Goal: Information Seeking & Learning: Learn about a topic

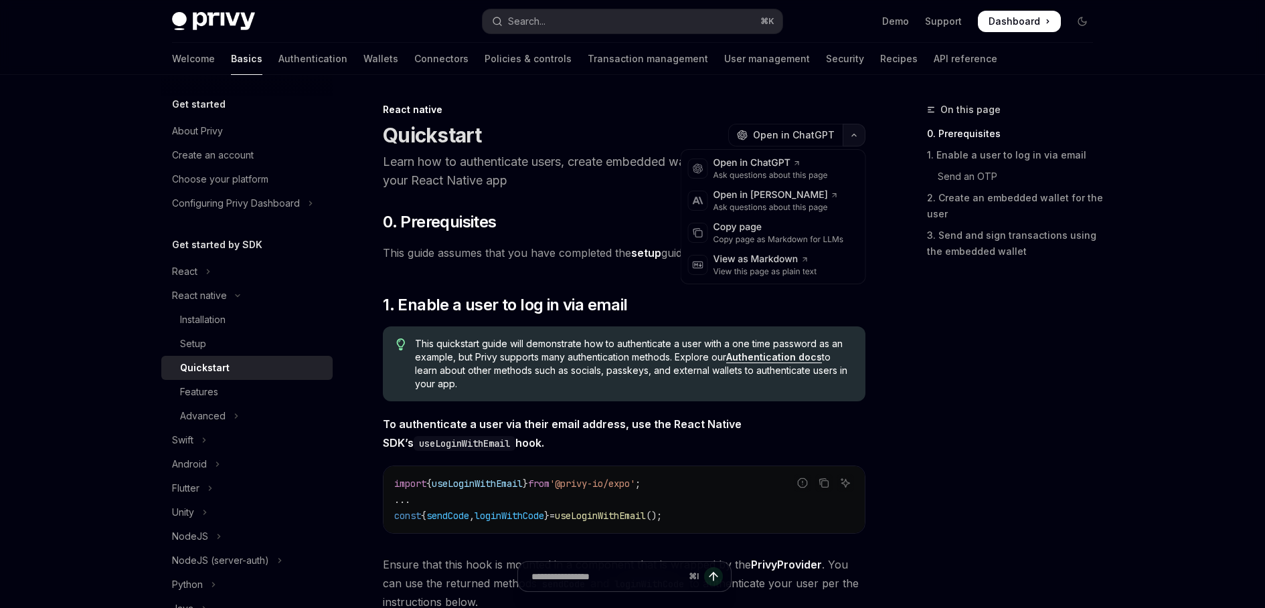
click at [853, 138] on icon "button" at bounding box center [854, 135] width 16 height 5
click at [752, 259] on div "View as Markdown" at bounding box center [765, 259] width 104 height 13
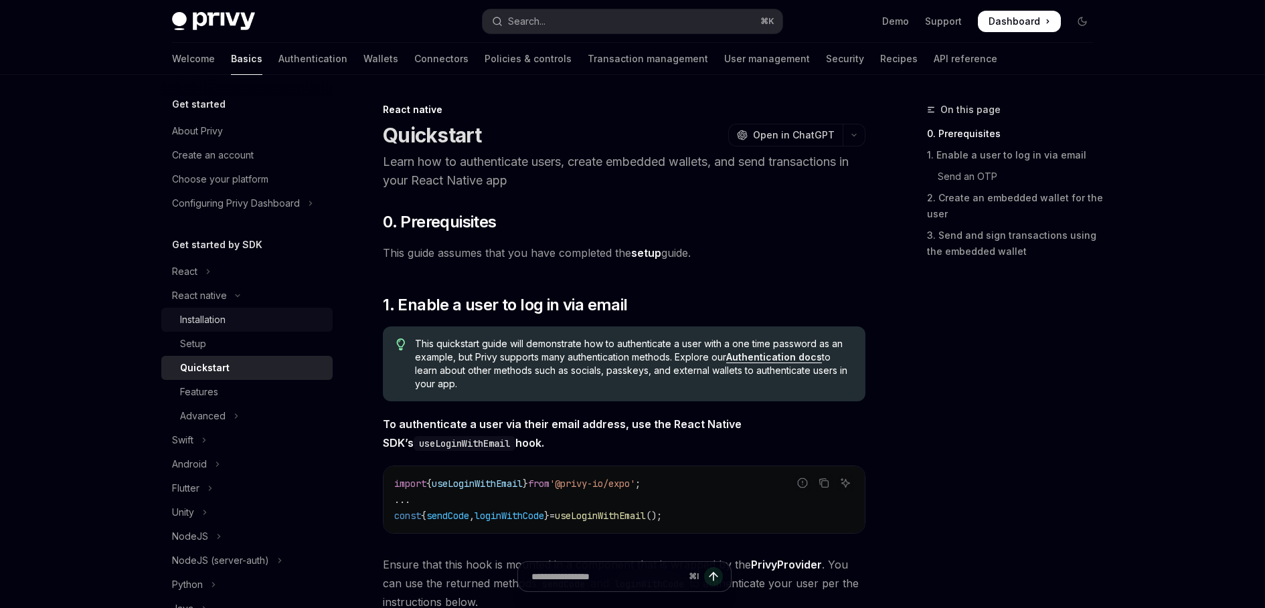
click at [216, 321] on div "Installation" at bounding box center [203, 320] width 46 height 16
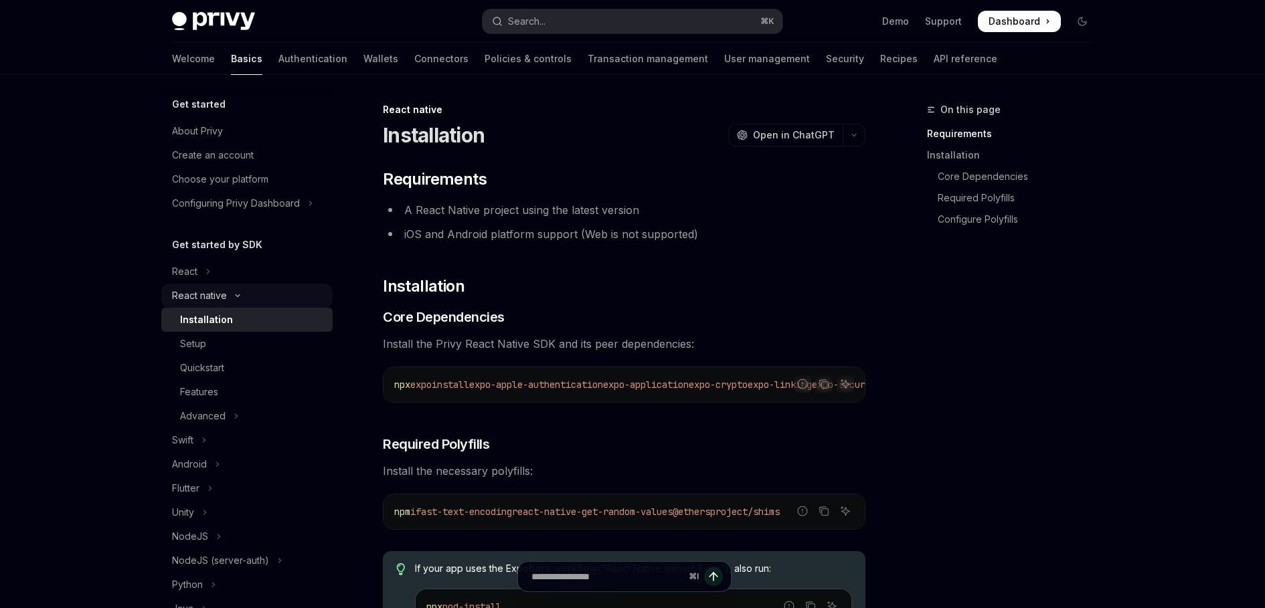
click at [206, 300] on div "React native" at bounding box center [199, 296] width 55 height 16
click at [212, 298] on div "React native" at bounding box center [199, 296] width 55 height 16
click at [828, 135] on span "Open in ChatGPT" at bounding box center [794, 134] width 82 height 13
click at [852, 137] on icon "button" at bounding box center [854, 135] width 16 height 5
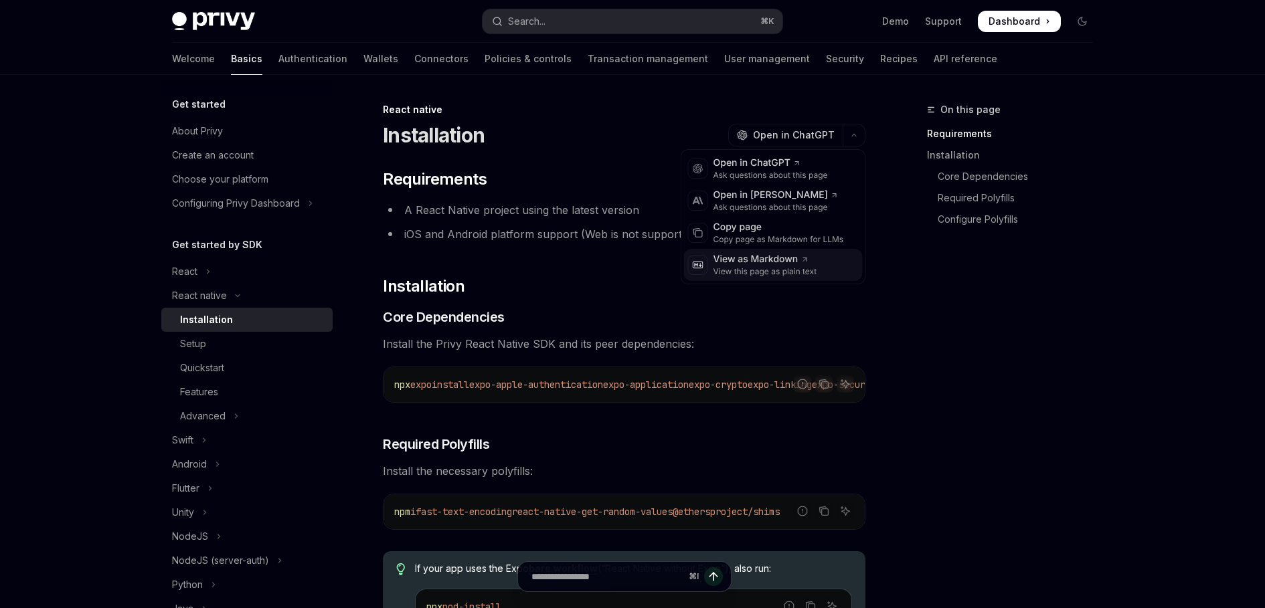
click at [764, 266] on div "View this page as plain text" at bounding box center [765, 271] width 104 height 11
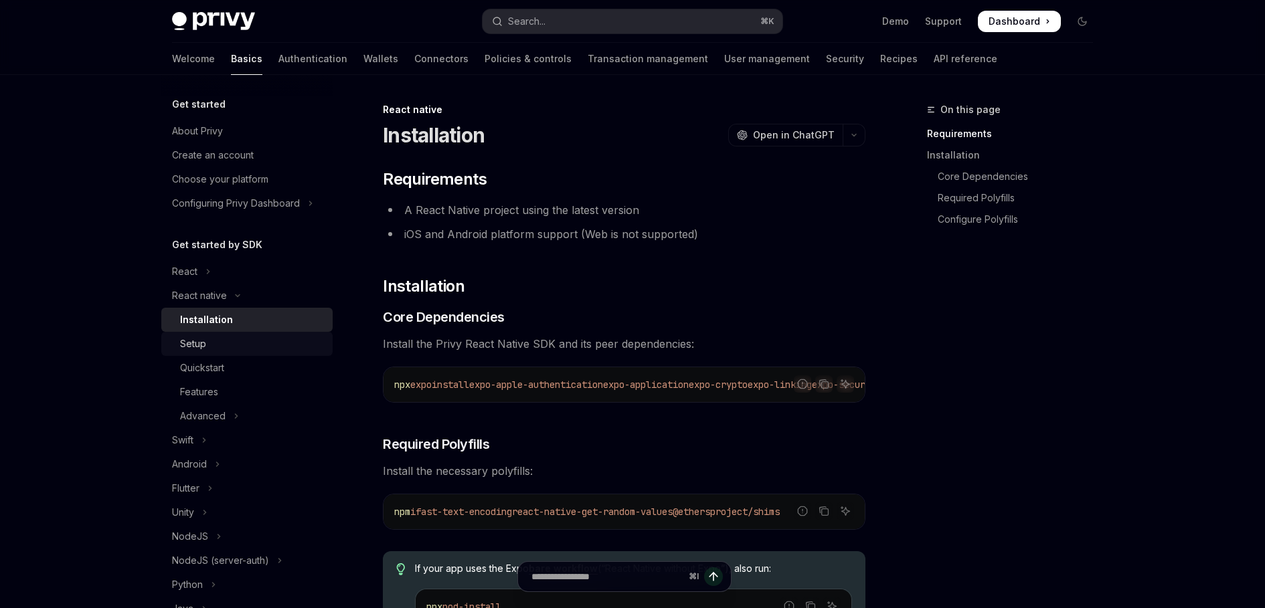
click at [232, 347] on div "Setup" at bounding box center [252, 344] width 145 height 16
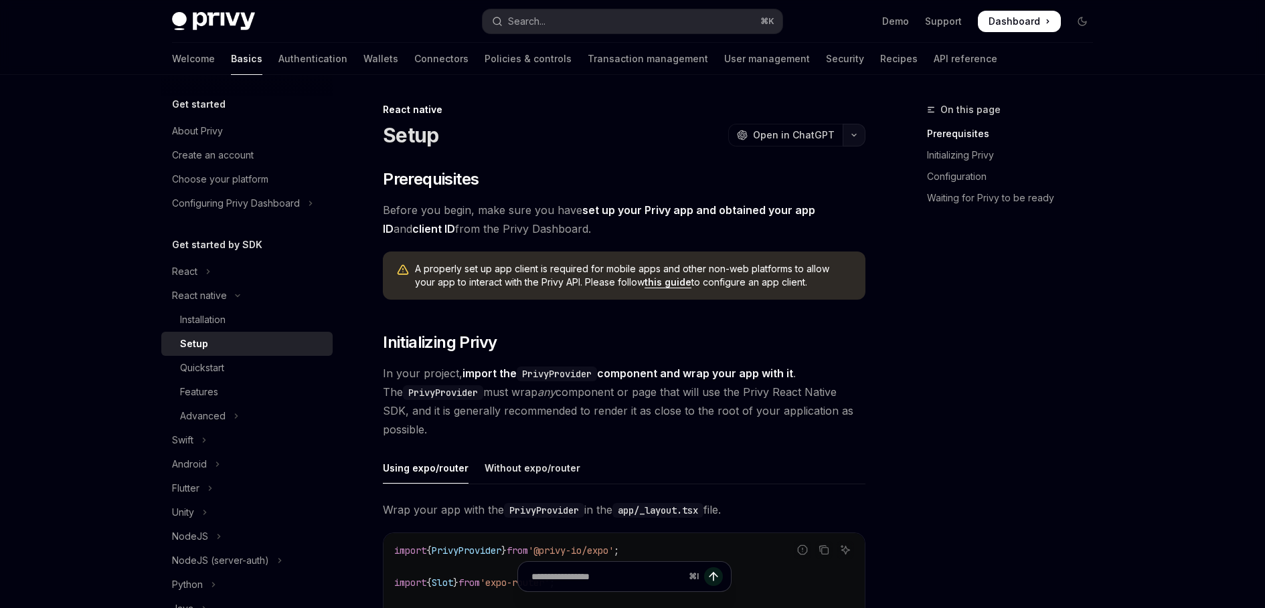
click at [850, 137] on icon "button" at bounding box center [854, 135] width 16 height 5
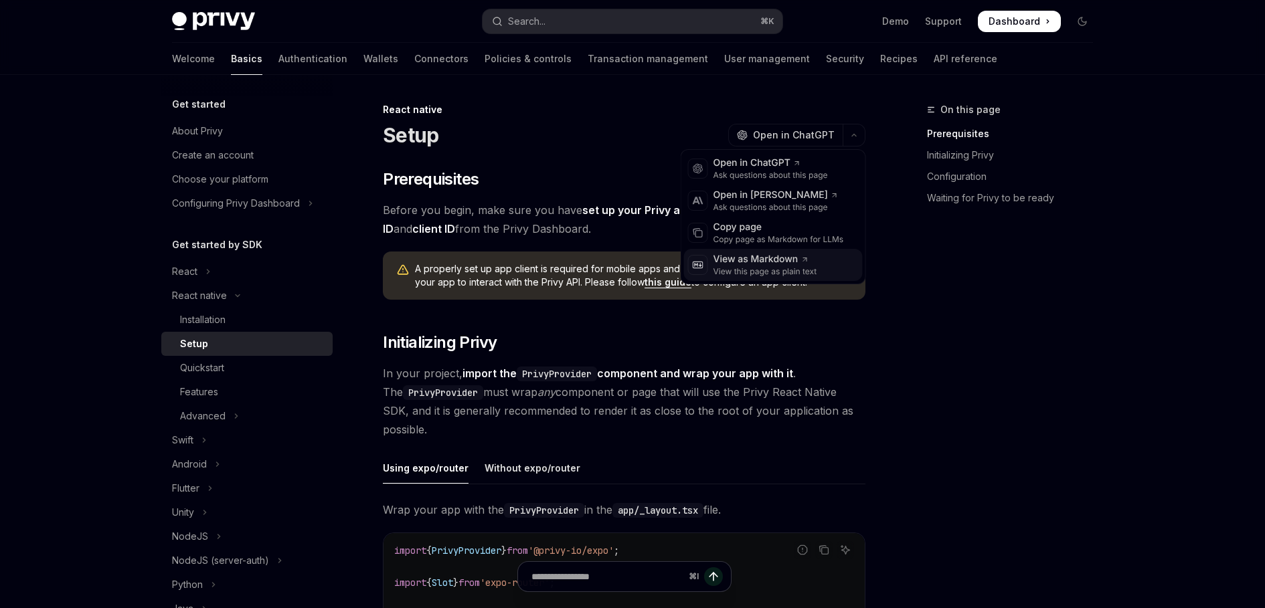
click at [771, 261] on div "View as Markdown" at bounding box center [765, 259] width 104 height 13
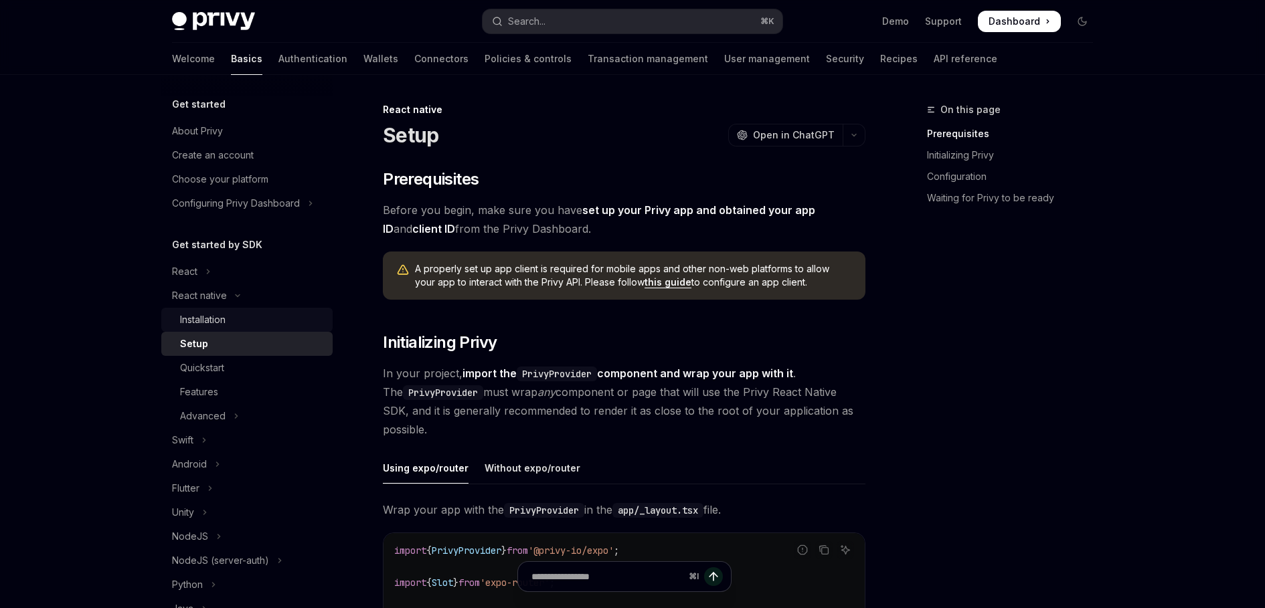
click at [242, 326] on div "Installation" at bounding box center [252, 320] width 145 height 16
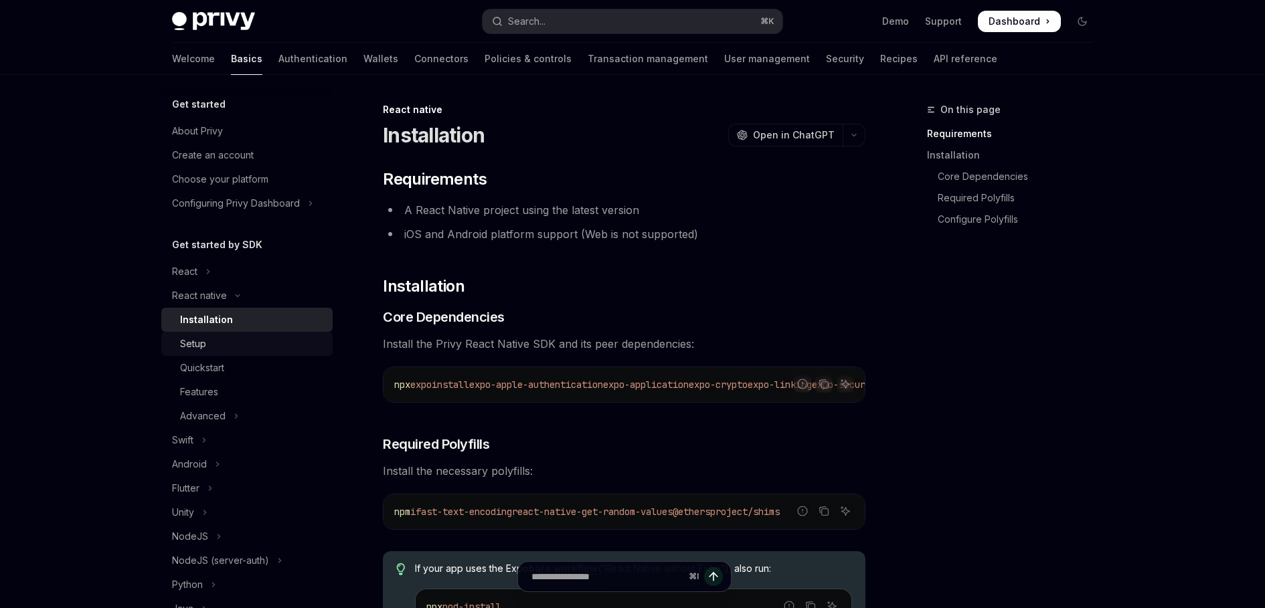
click at [240, 343] on div "Setup" at bounding box center [252, 344] width 145 height 16
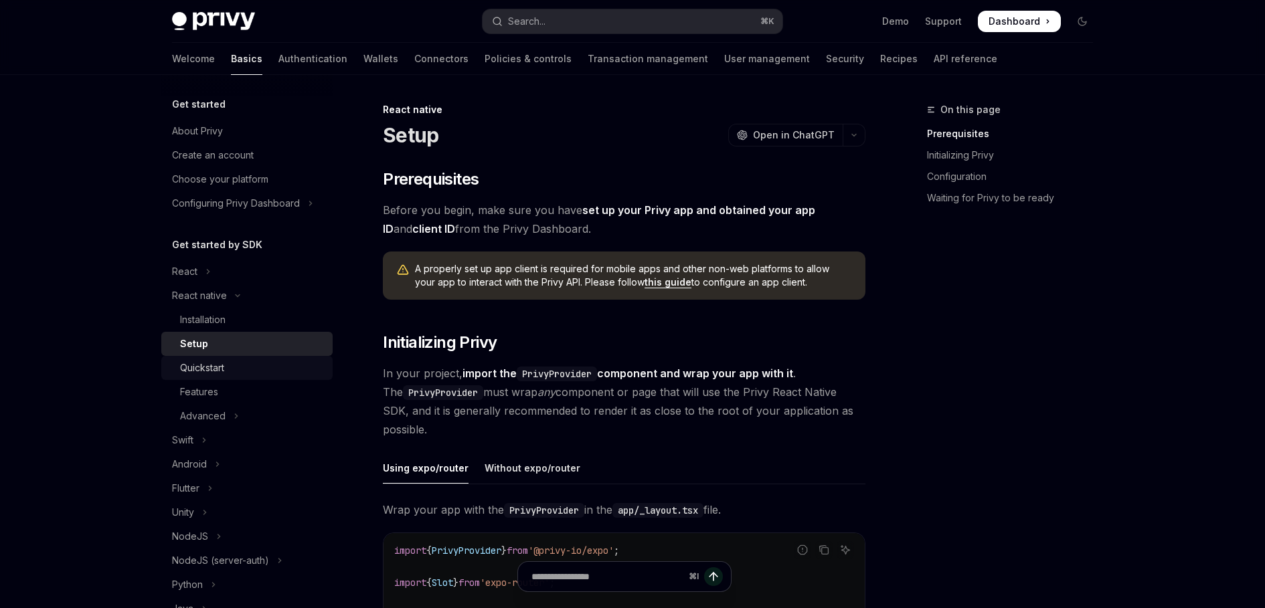
click at [216, 375] on div "Quickstart" at bounding box center [202, 368] width 44 height 16
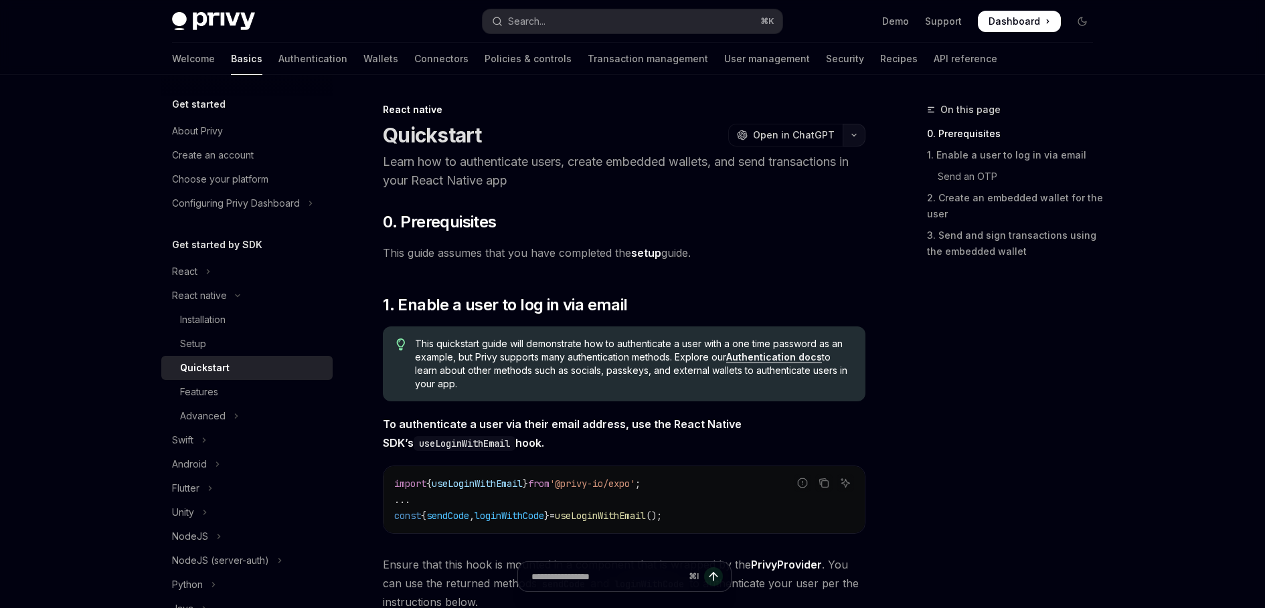
click at [859, 133] on icon "button" at bounding box center [854, 135] width 16 height 5
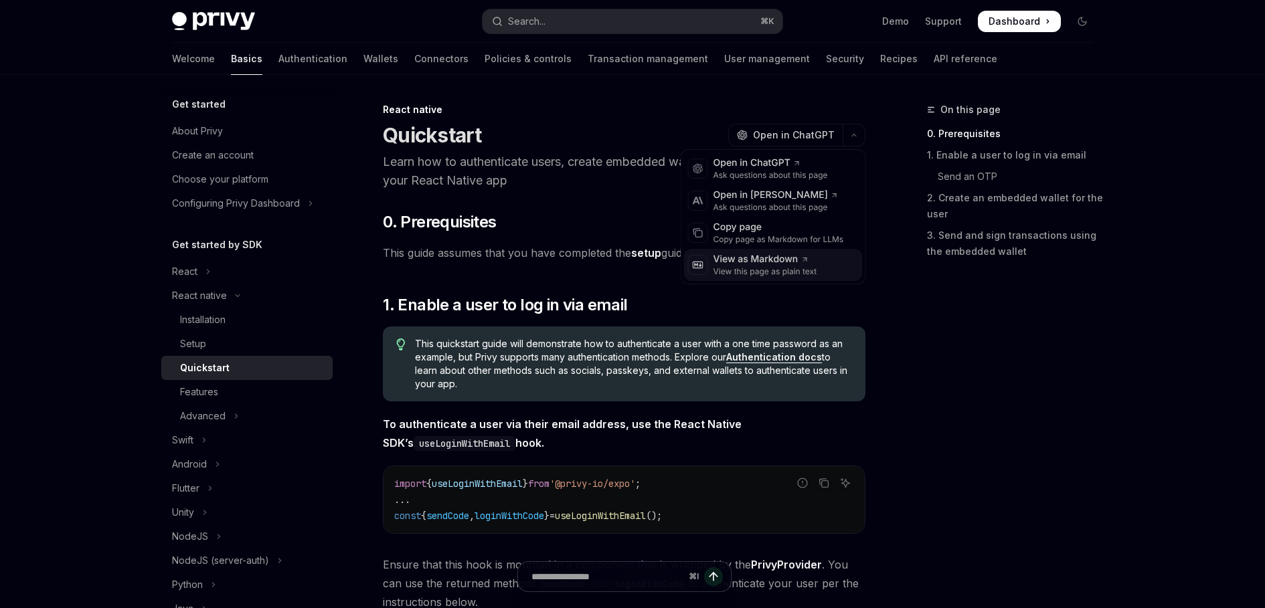
click at [769, 256] on div "View as Markdown" at bounding box center [765, 259] width 104 height 13
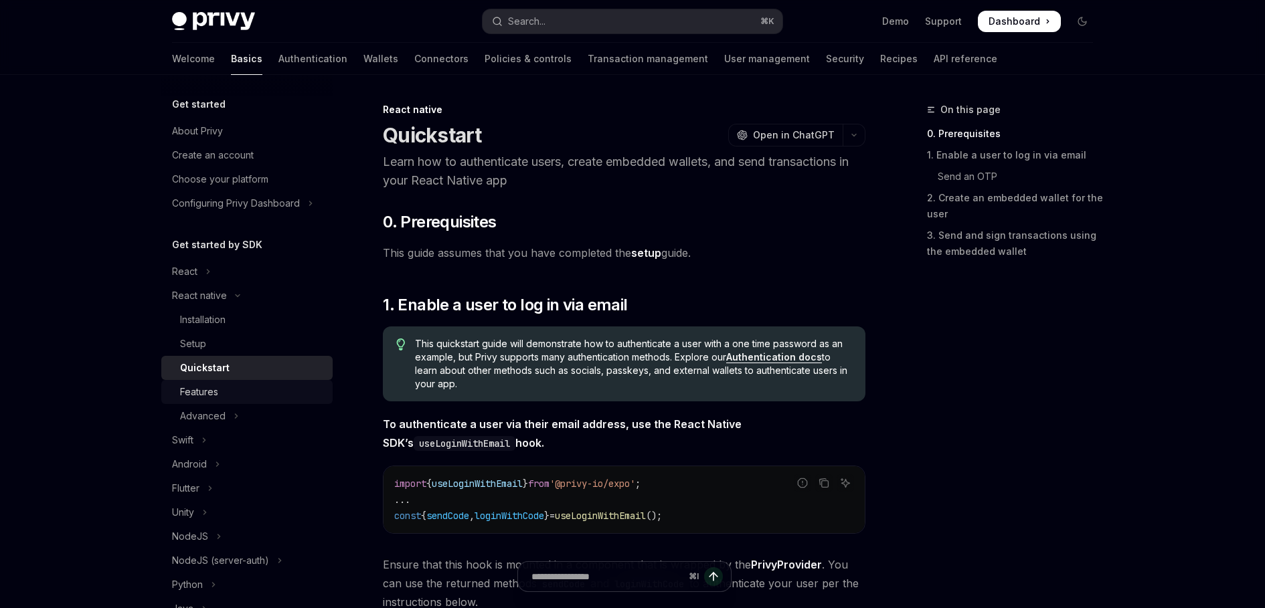
click at [205, 391] on div "Features" at bounding box center [199, 392] width 38 height 16
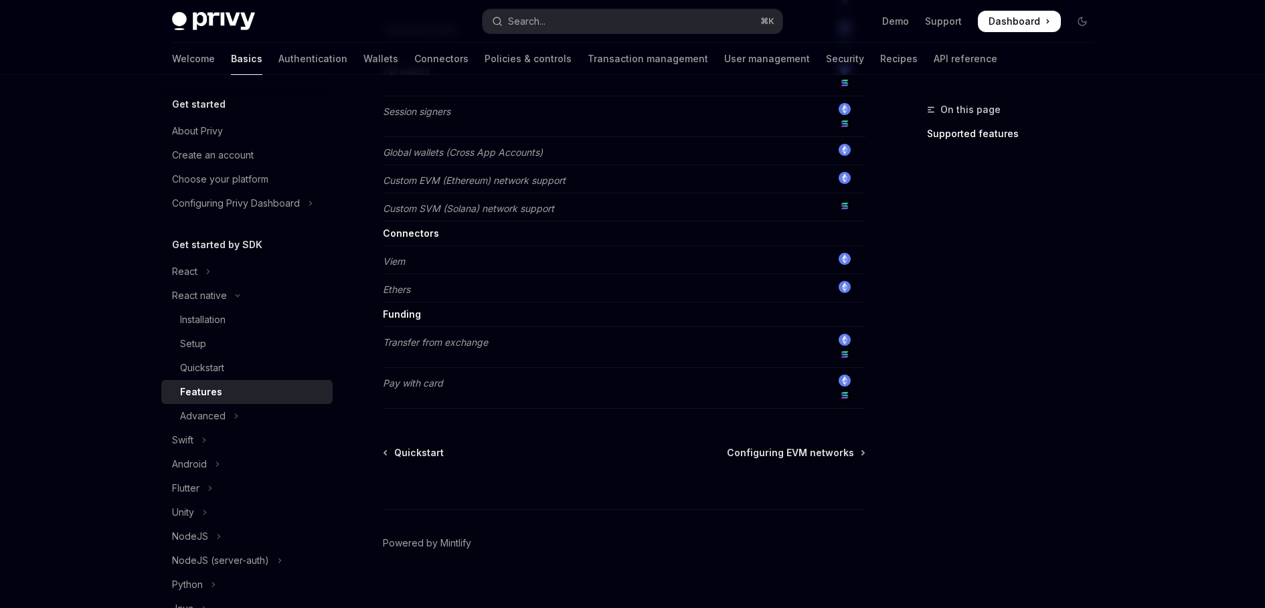
scroll to position [826, 0]
click at [776, 442] on span "Configuring EVM networks" at bounding box center [790, 448] width 127 height 13
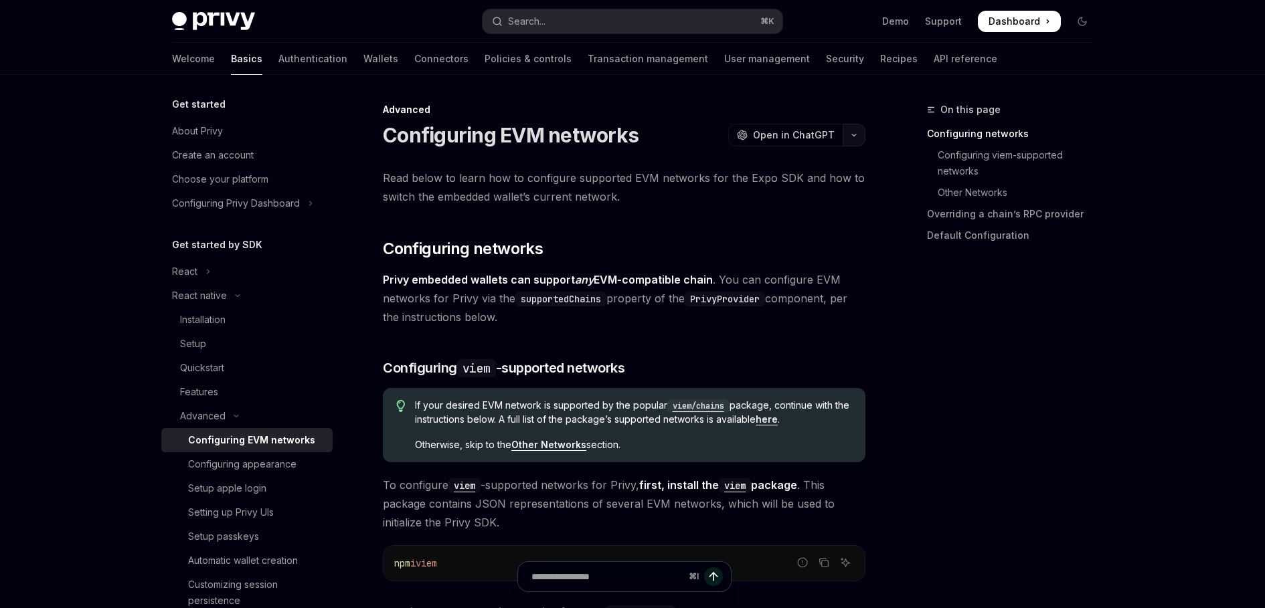
click at [853, 134] on icon "button" at bounding box center [854, 135] width 16 height 5
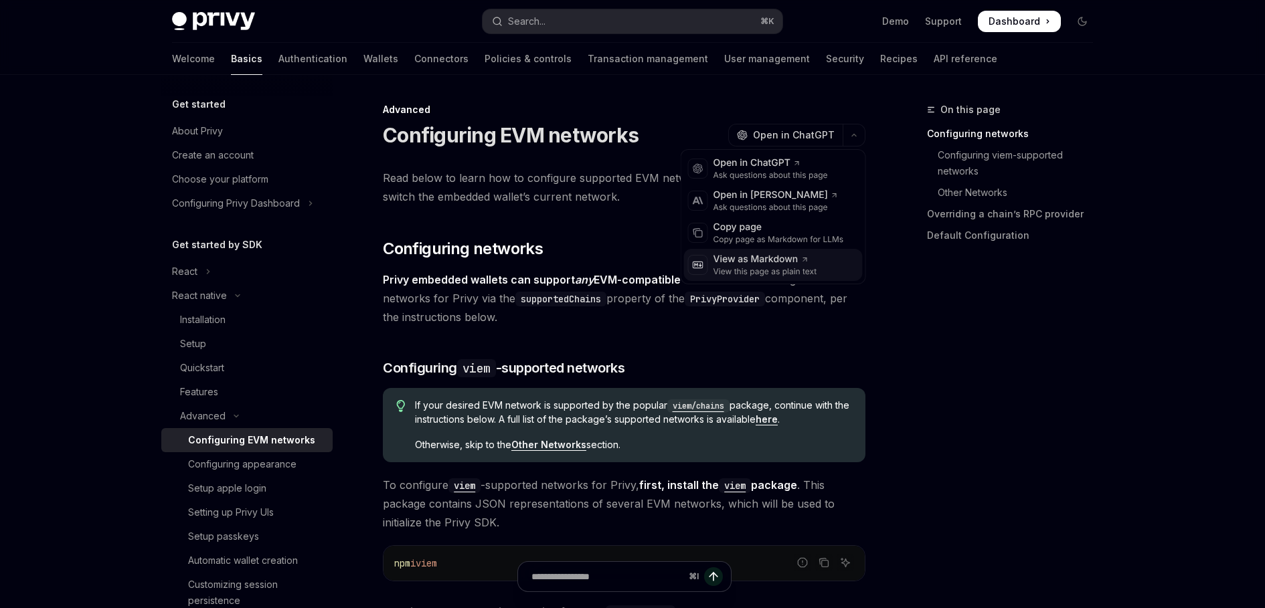
click at [731, 259] on div "View as Markdown" at bounding box center [765, 259] width 104 height 13
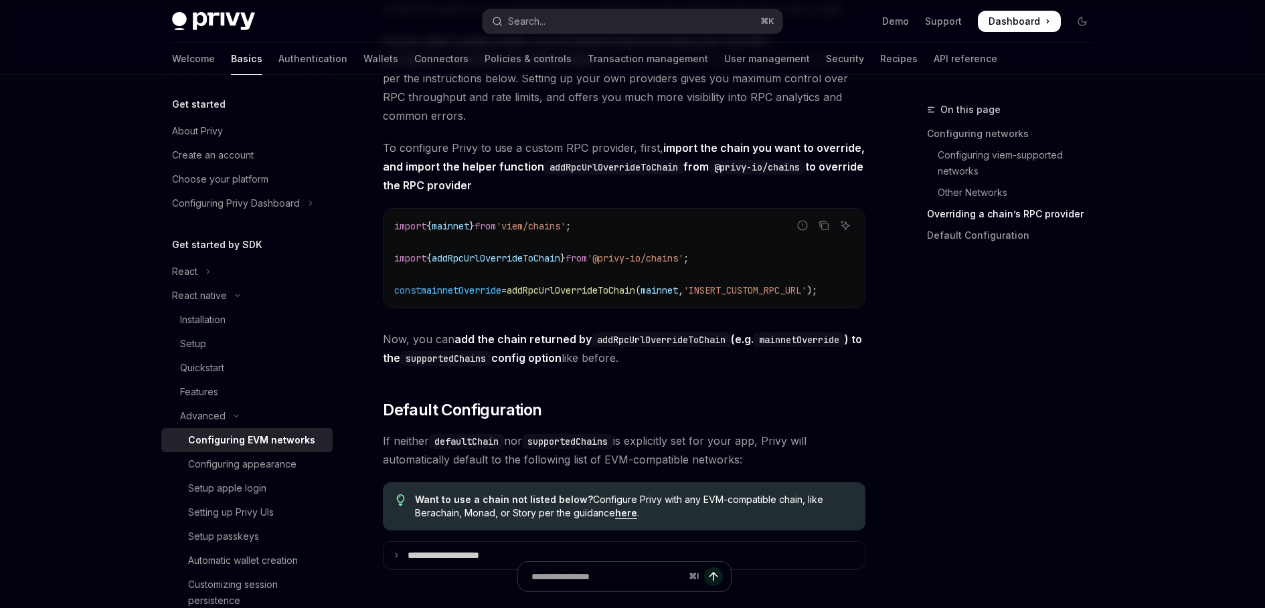
scroll to position [1622, 0]
click at [258, 490] on div "Setup apple login" at bounding box center [227, 488] width 78 height 16
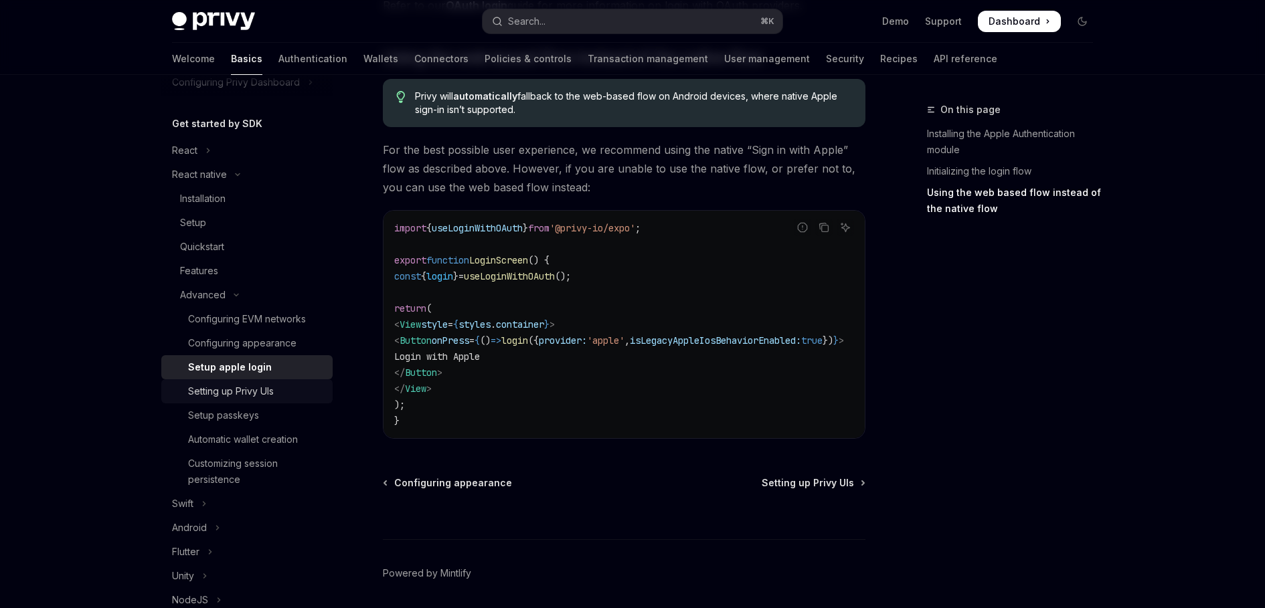
scroll to position [134, 0]
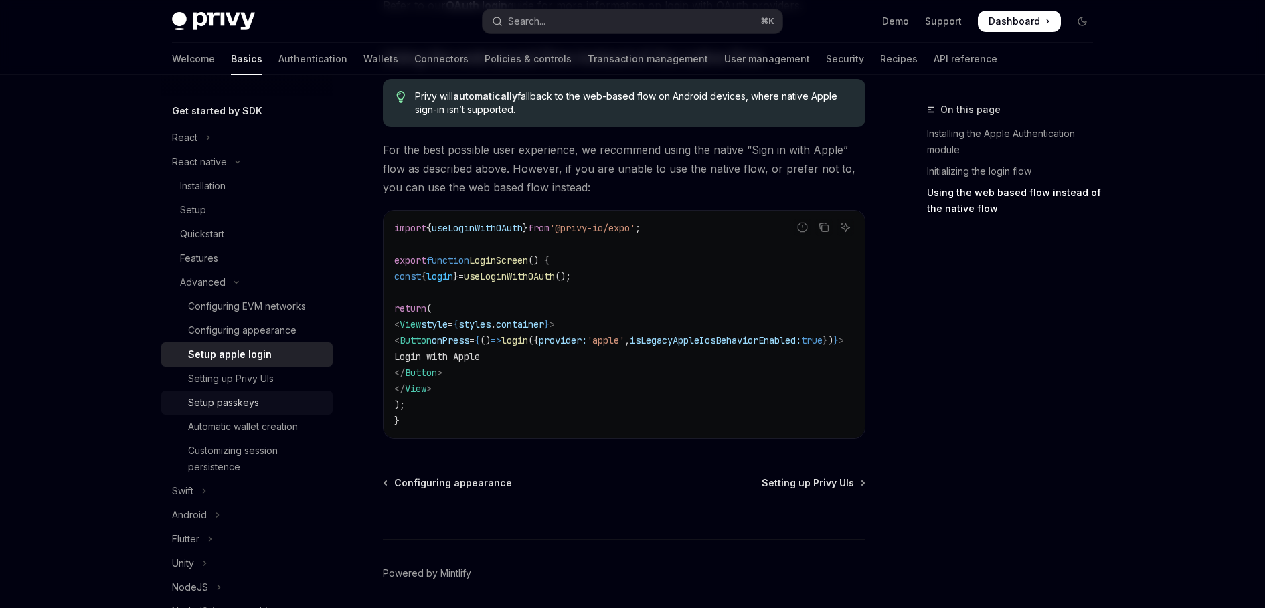
click at [254, 410] on div "Setup passkeys" at bounding box center [223, 403] width 71 height 16
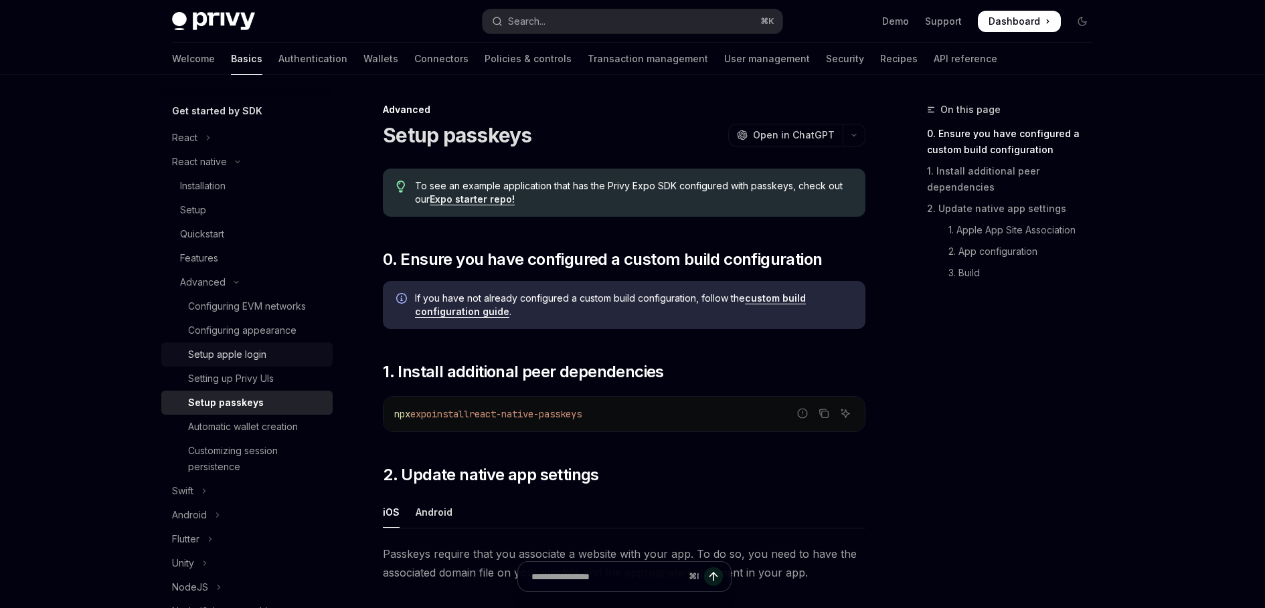
click at [239, 350] on div "Setup apple login" at bounding box center [227, 355] width 78 height 16
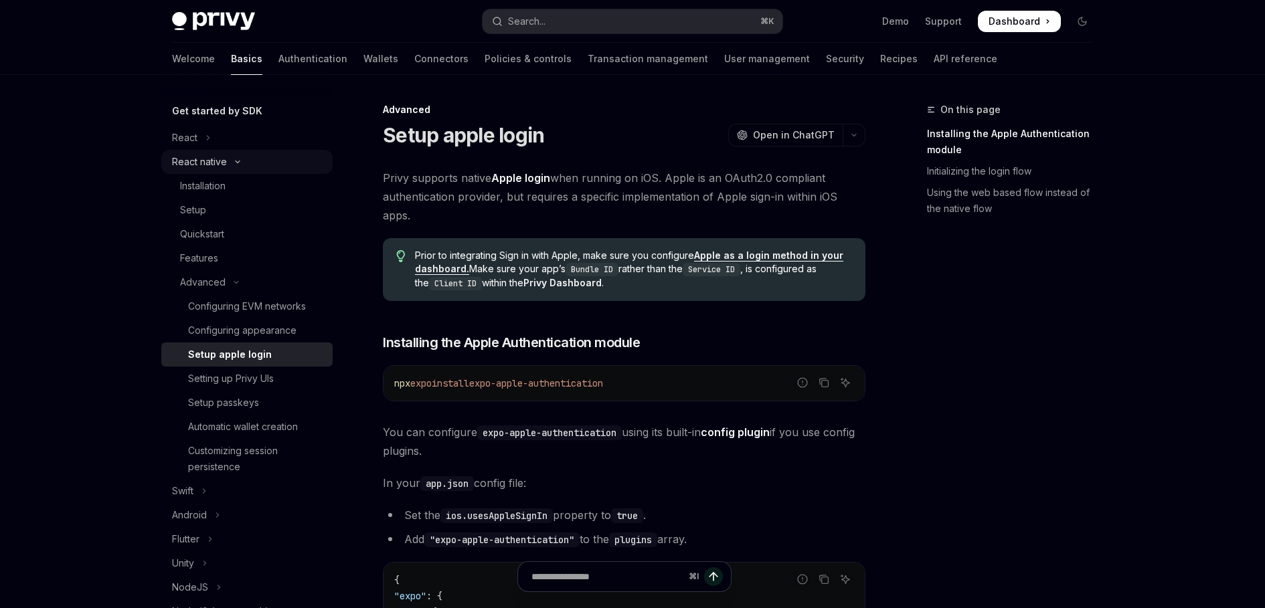
click at [231, 163] on icon "Toggle React native section" at bounding box center [238, 161] width 16 height 5
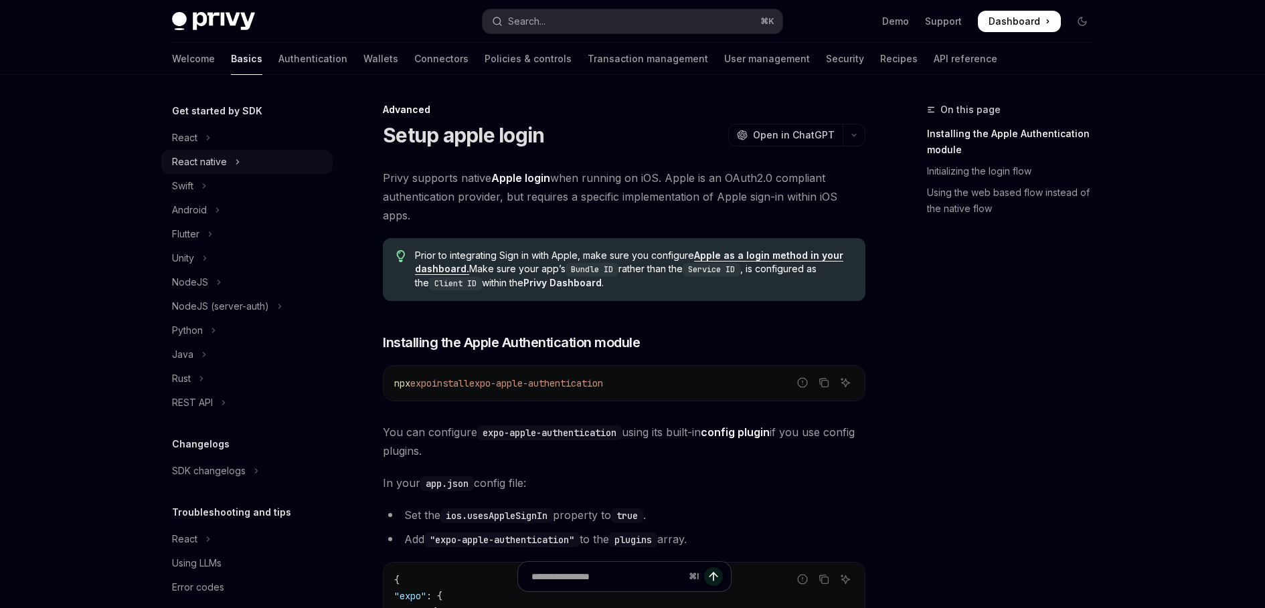
click at [238, 163] on icon "Toggle React native section" at bounding box center [238, 162] width 2 height 4
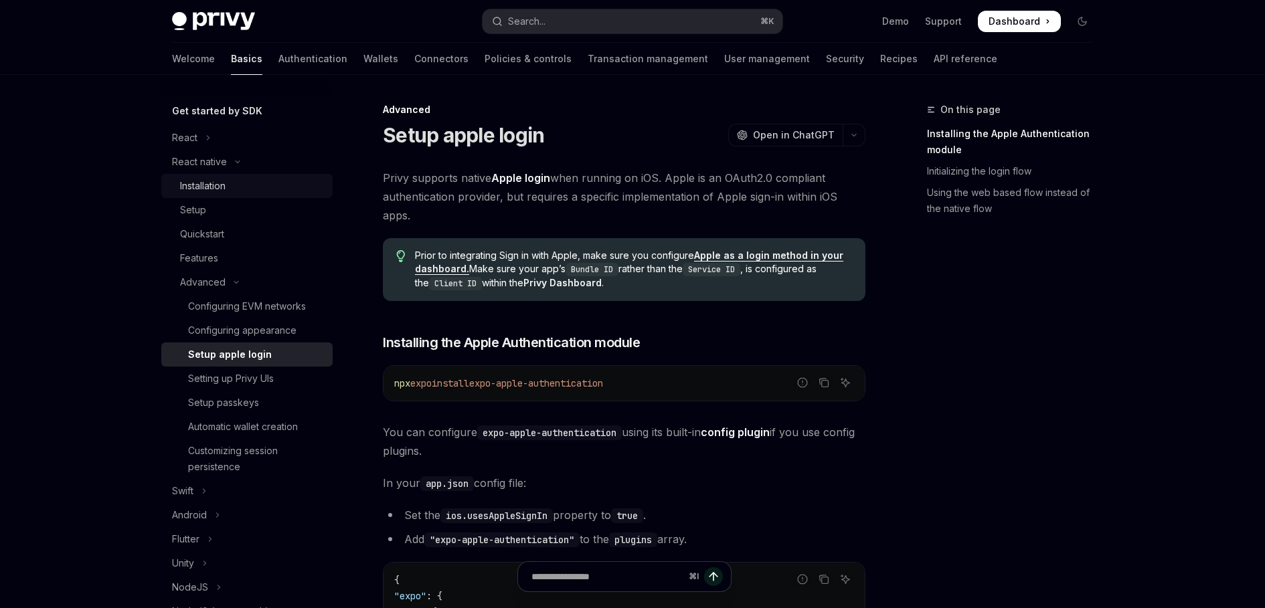
drag, startPoint x: 234, startPoint y: 180, endPoint x: 278, endPoint y: 182, distance: 44.9
click at [234, 180] on div "Installation" at bounding box center [252, 186] width 145 height 16
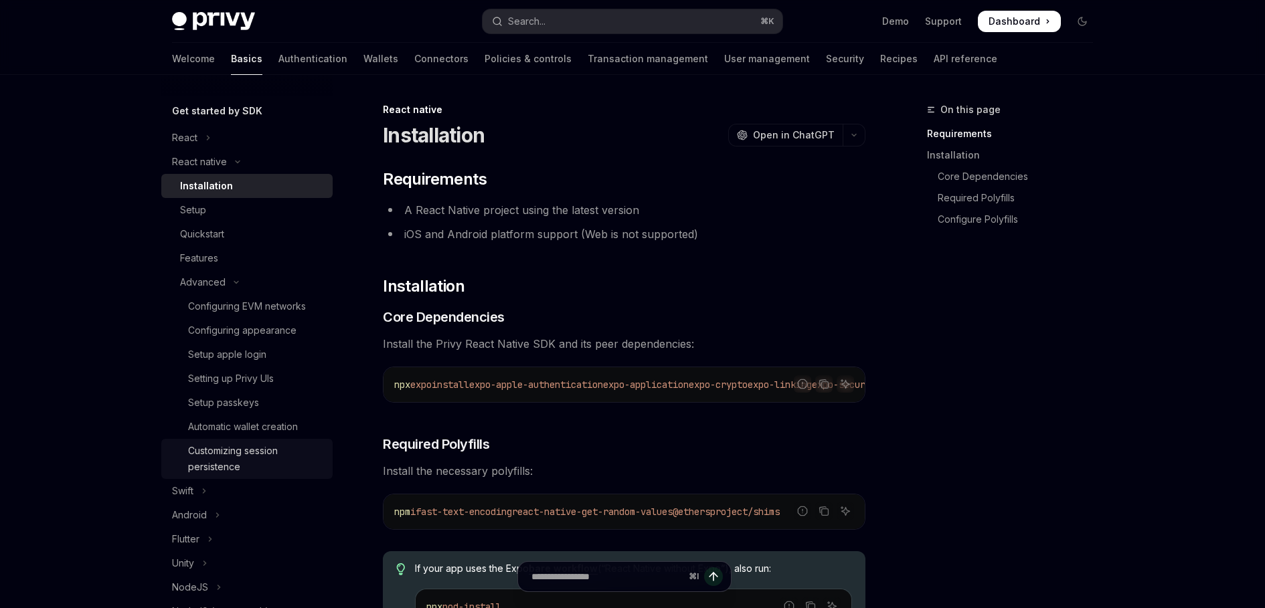
click at [273, 456] on div "Customizing session persistence" at bounding box center [256, 459] width 137 height 32
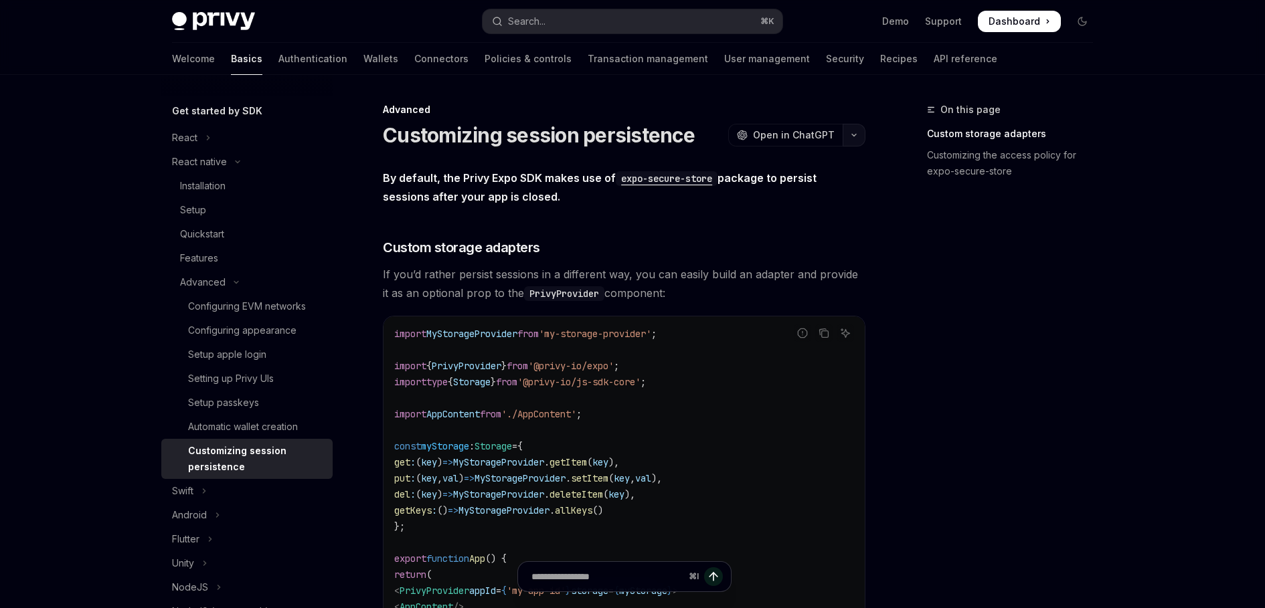
click at [857, 136] on icon "button" at bounding box center [854, 135] width 16 height 5
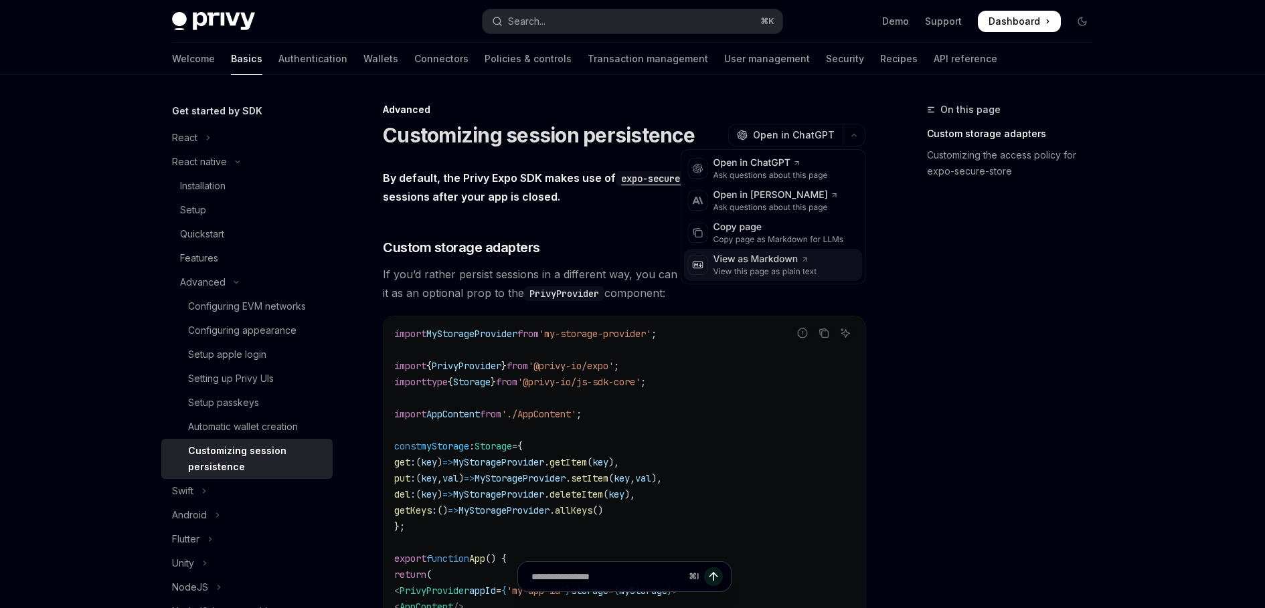
click at [784, 264] on div "View as Markdown" at bounding box center [765, 259] width 104 height 13
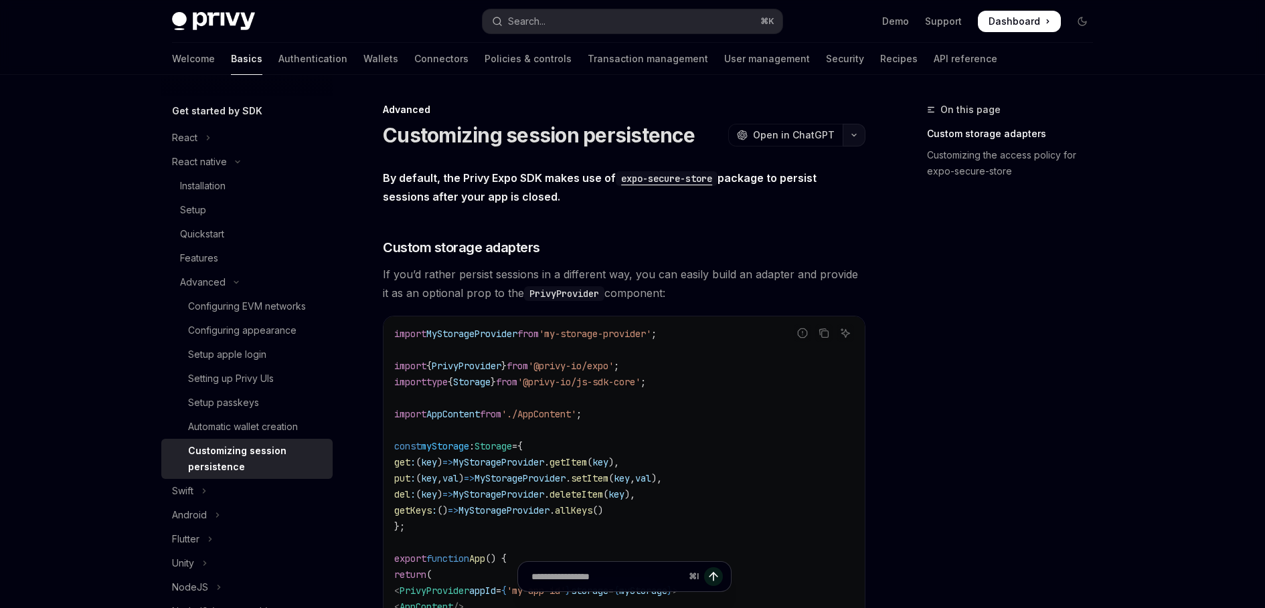
click at [857, 139] on button "button" at bounding box center [854, 135] width 23 height 23
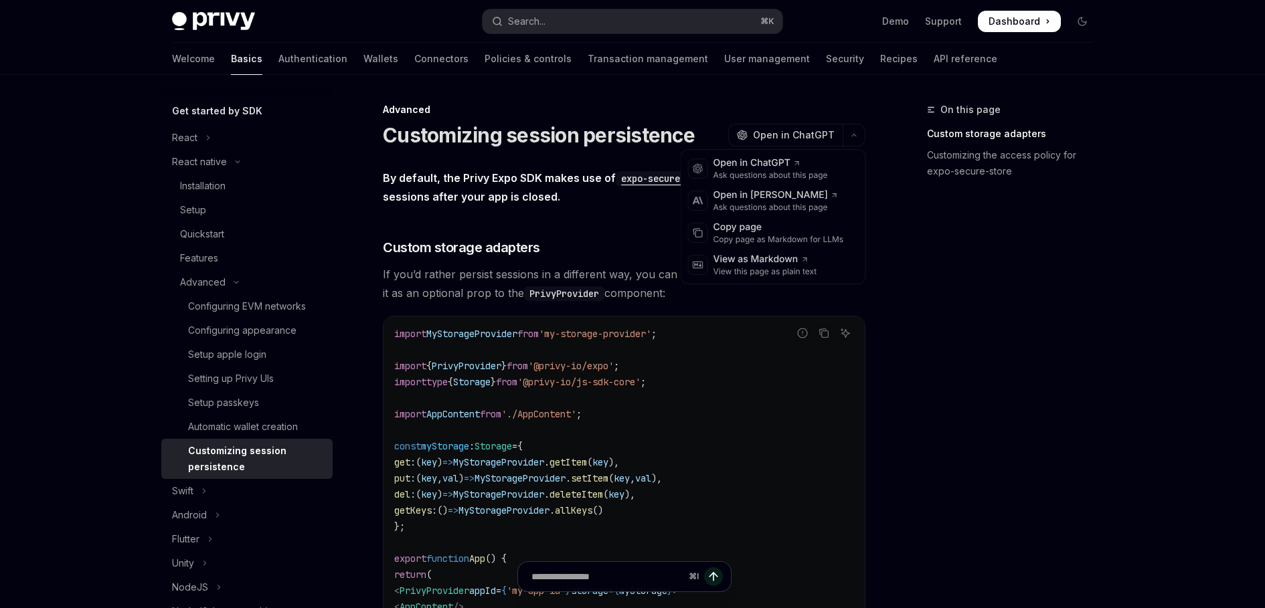
click at [930, 276] on div "On this page Custom storage adapters Customizing the access policy for expo-sec…" at bounding box center [1001, 355] width 203 height 507
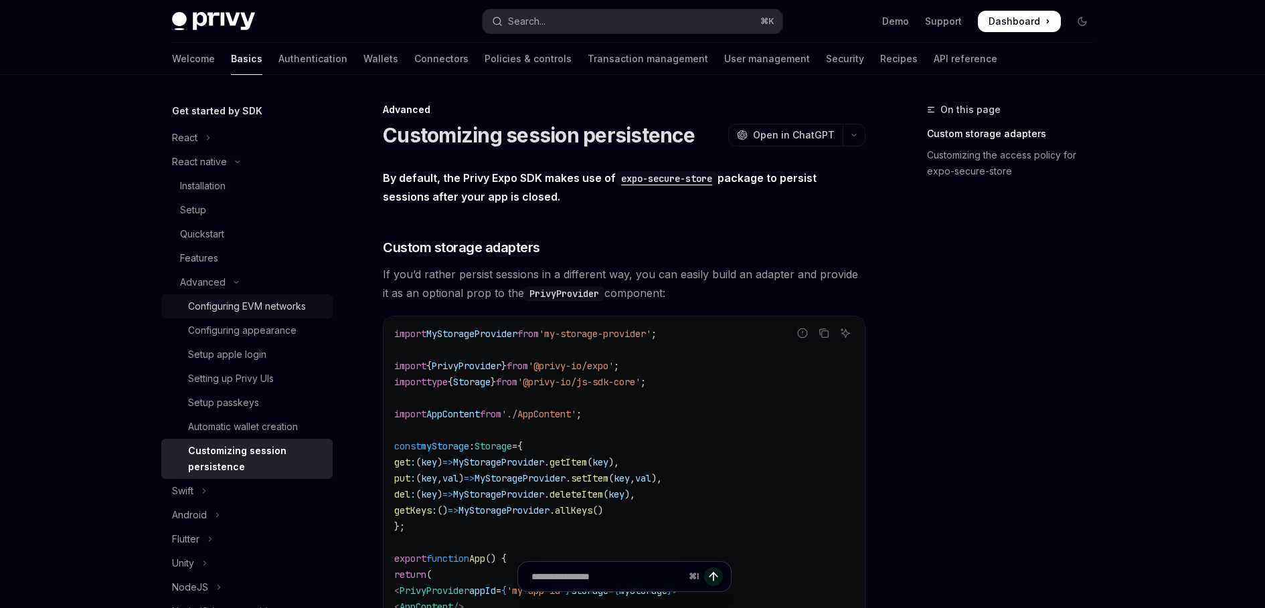
click at [274, 308] on div "Configuring EVM networks" at bounding box center [247, 306] width 118 height 16
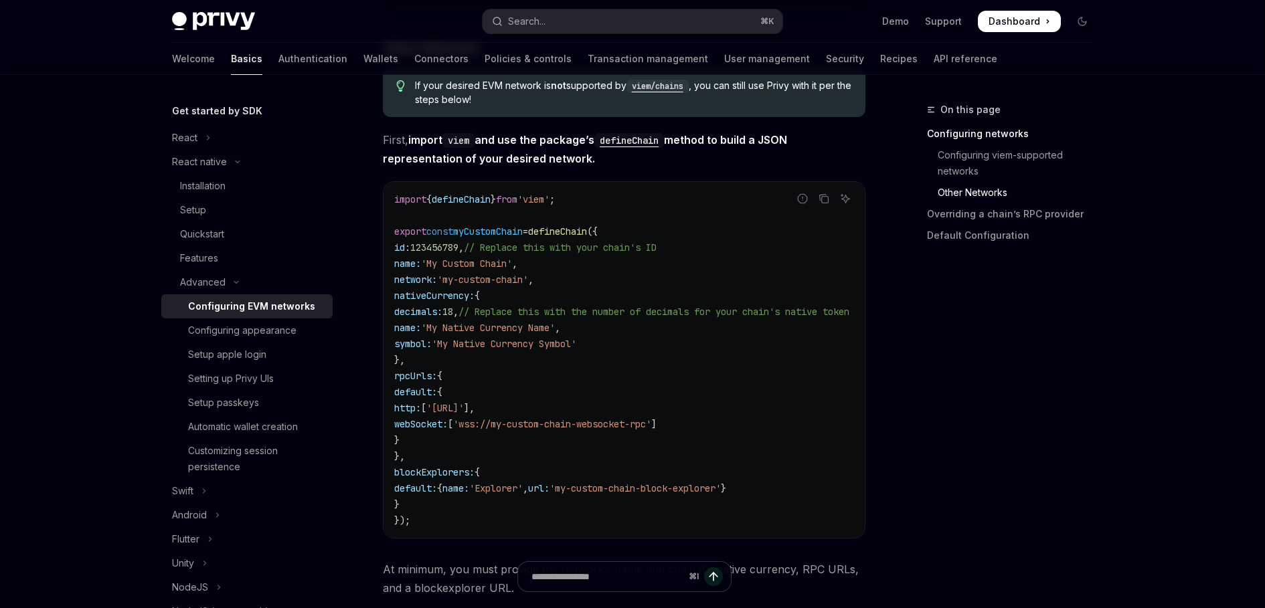
scroll to position [871, 0]
click at [209, 188] on div "Installation" at bounding box center [203, 186] width 46 height 16
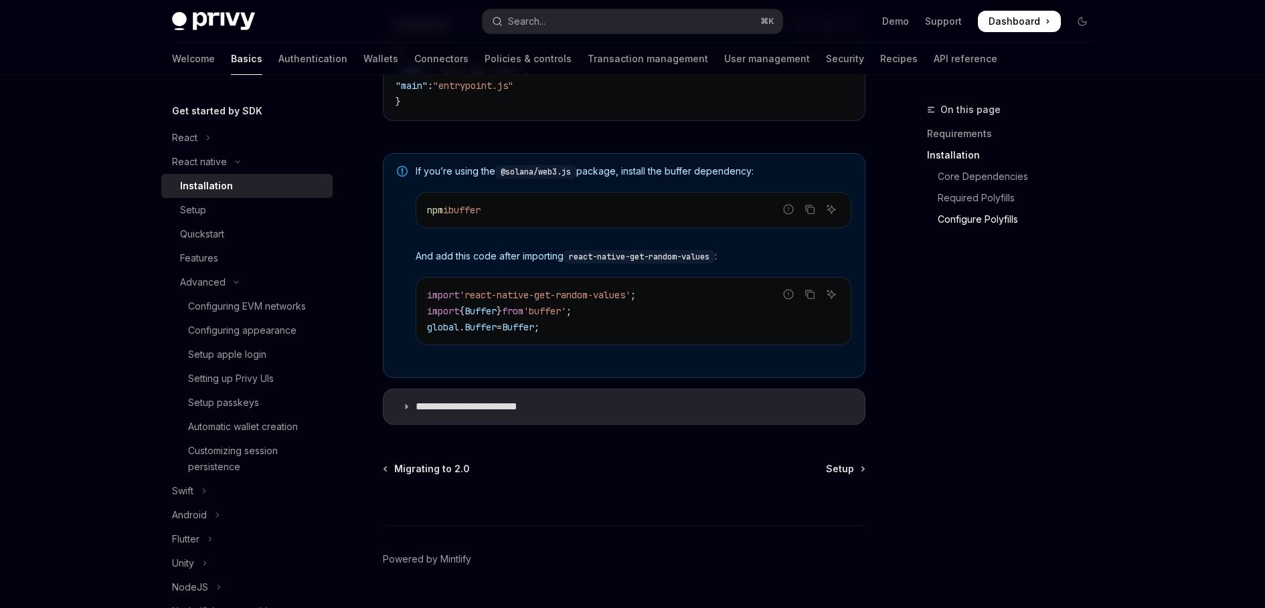
scroll to position [957, 0]
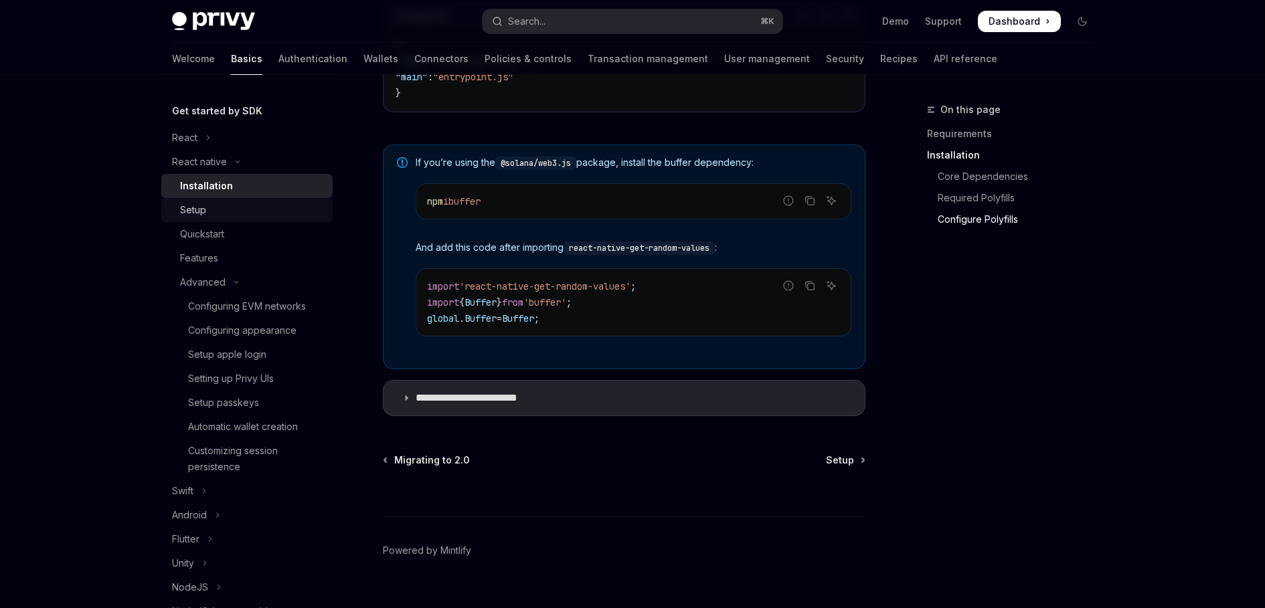
click at [213, 207] on div "Setup" at bounding box center [252, 210] width 145 height 16
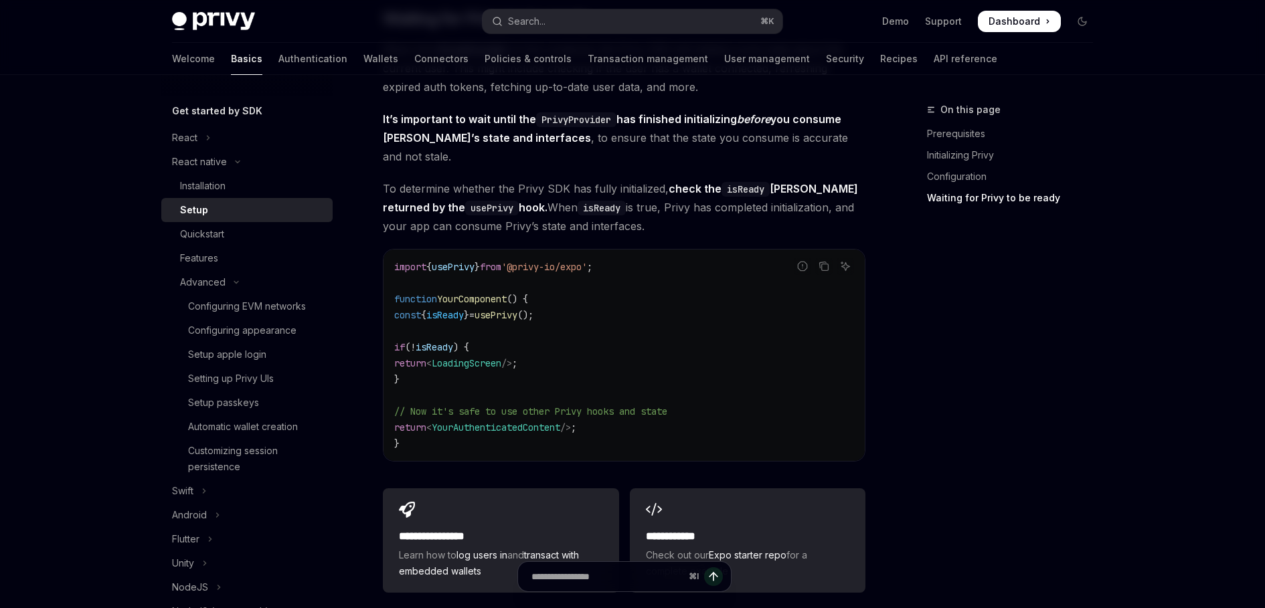
scroll to position [1065, 0]
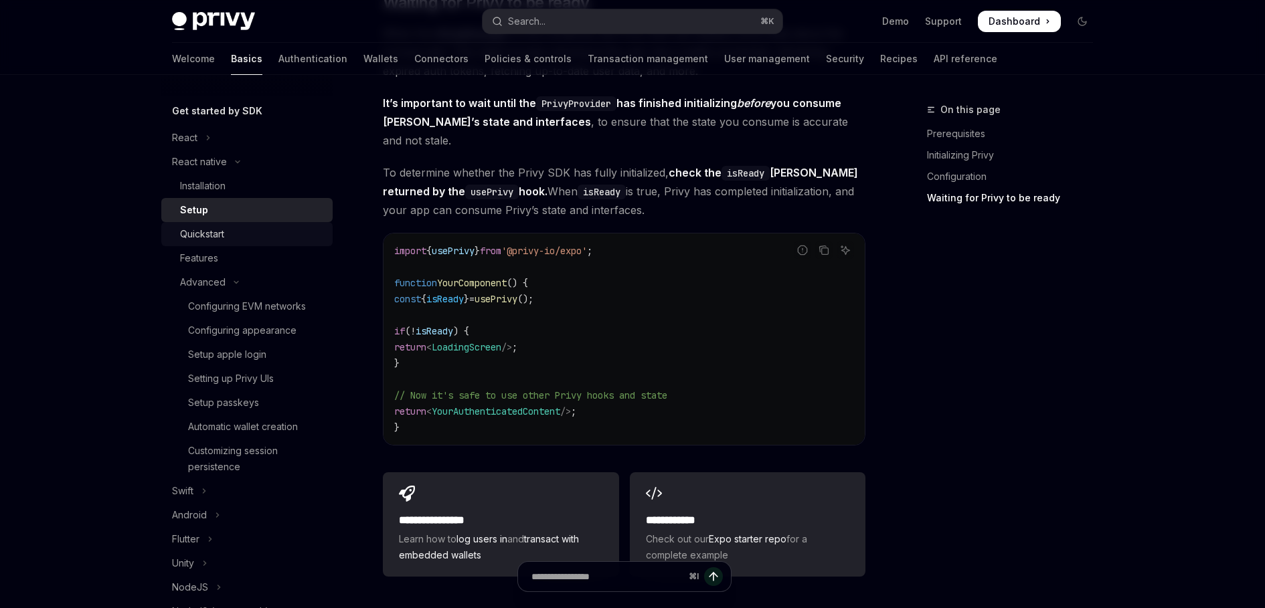
click at [256, 241] on div "Quickstart" at bounding box center [252, 234] width 145 height 16
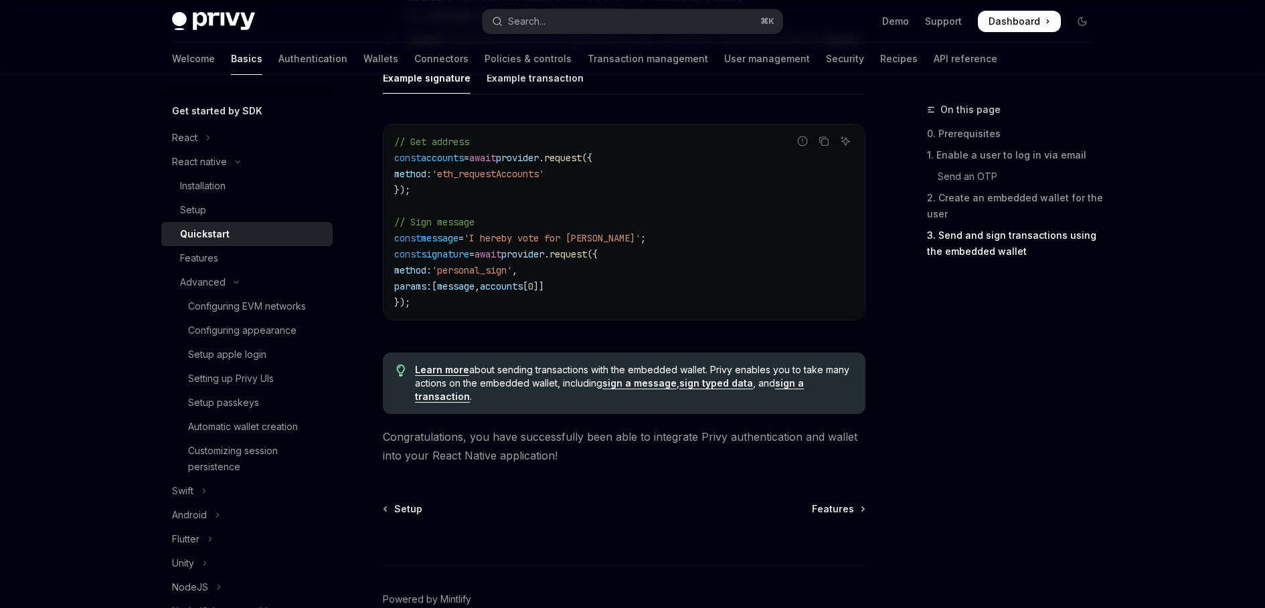
scroll to position [2024, 0]
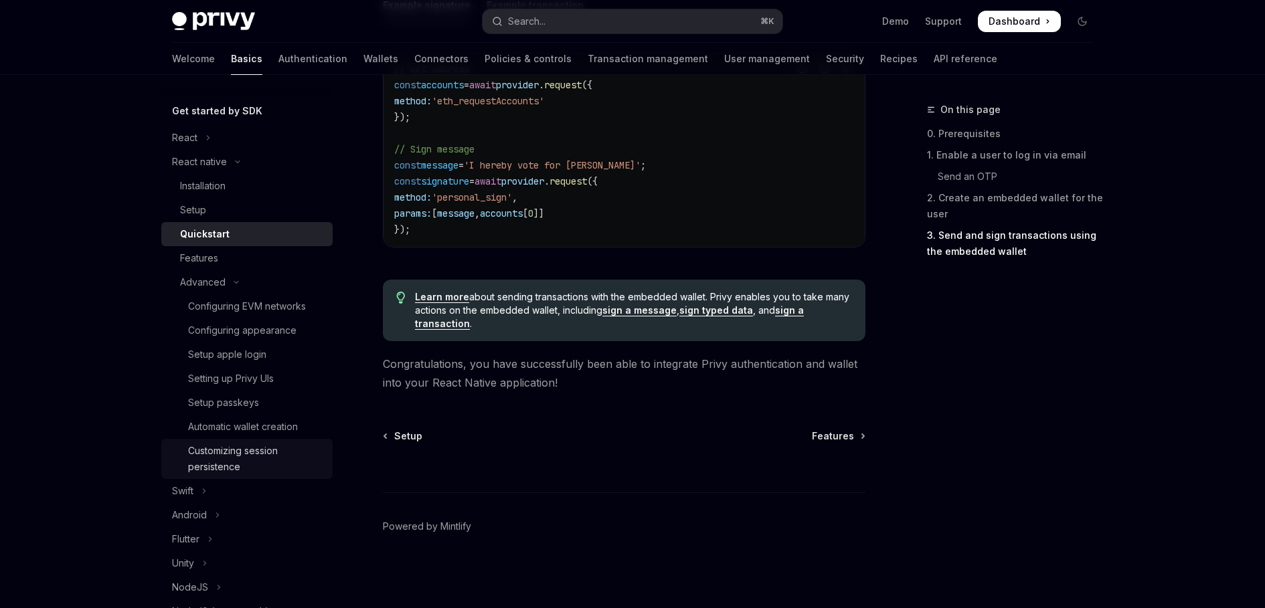
click at [257, 454] on div "Customizing session persistence" at bounding box center [256, 459] width 137 height 32
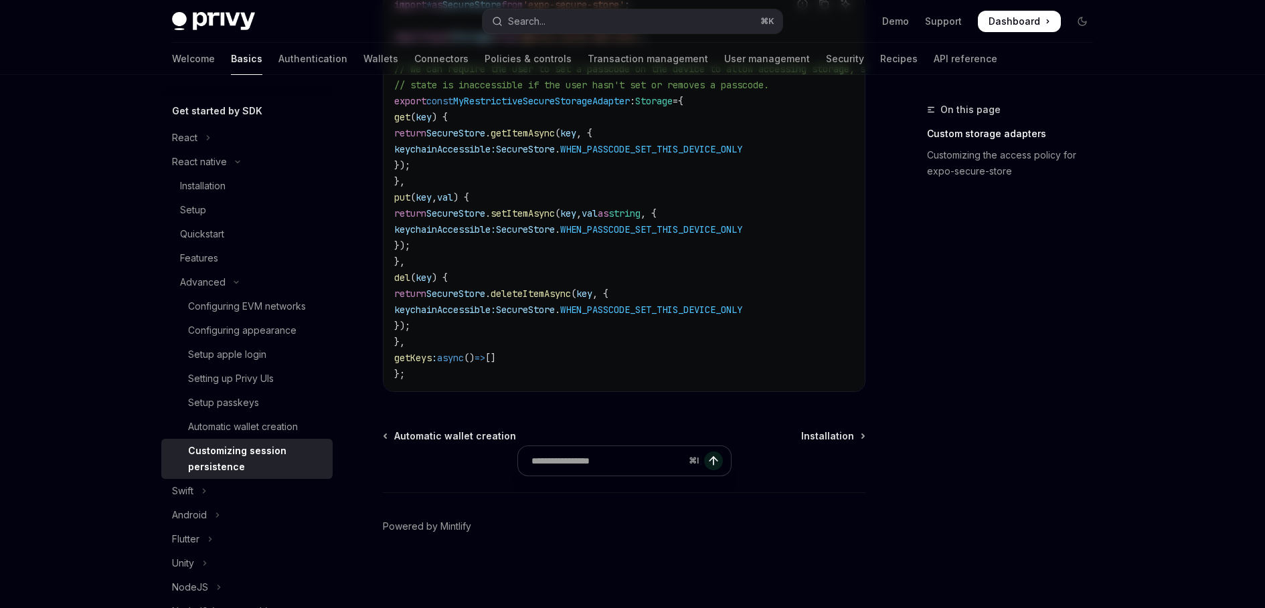
type textarea "*"
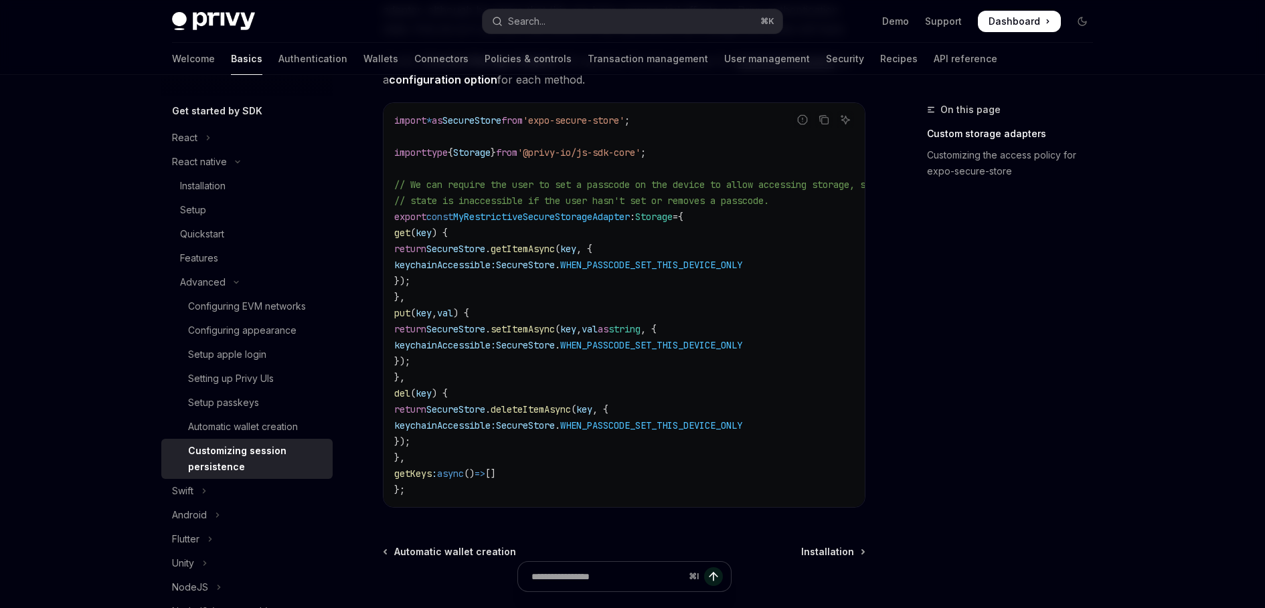
scroll to position [903, 0]
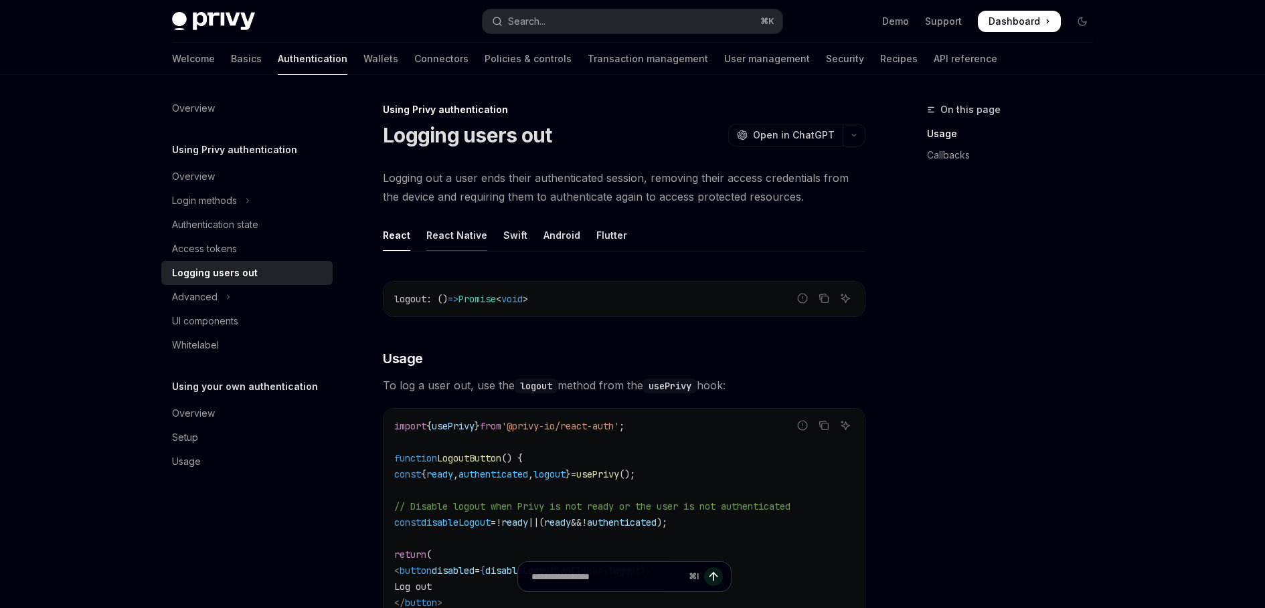
click at [470, 242] on div "React Native" at bounding box center [456, 234] width 61 height 31
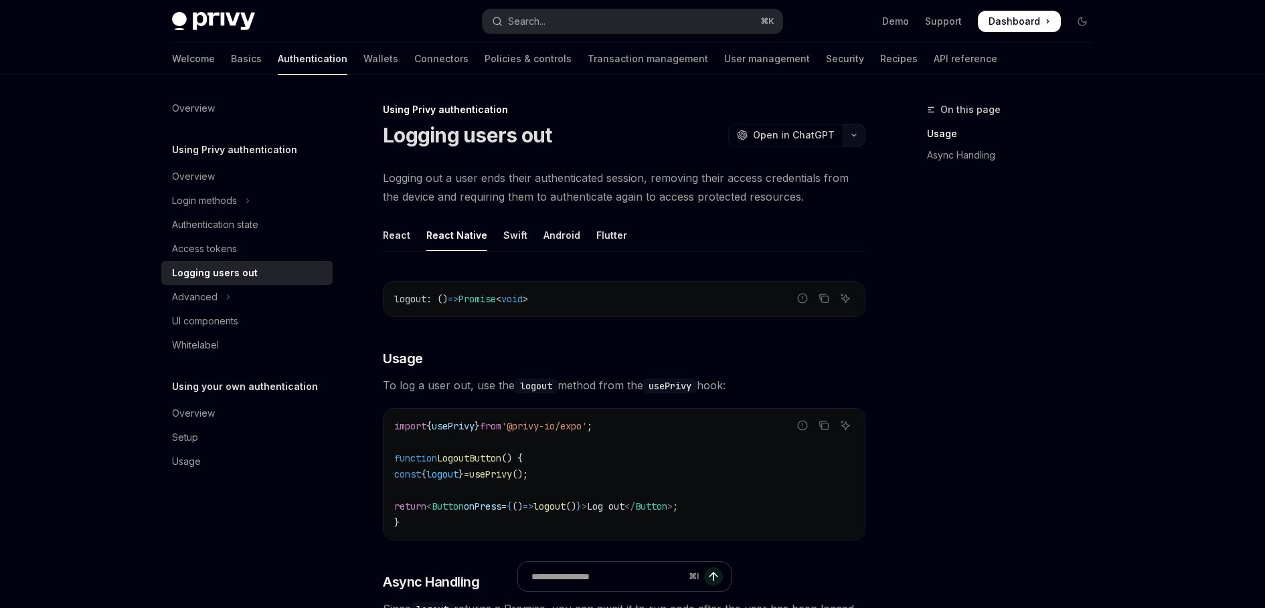
click at [859, 132] on button "button" at bounding box center [854, 135] width 23 height 23
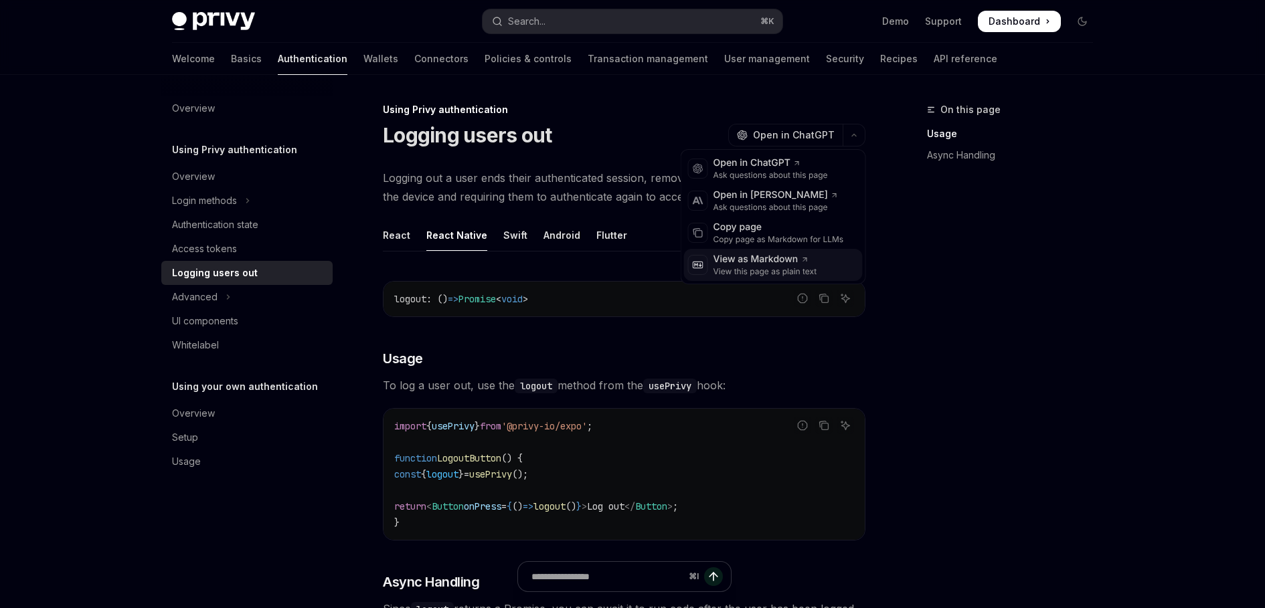
click at [792, 263] on div "View as Markdown" at bounding box center [765, 259] width 104 height 13
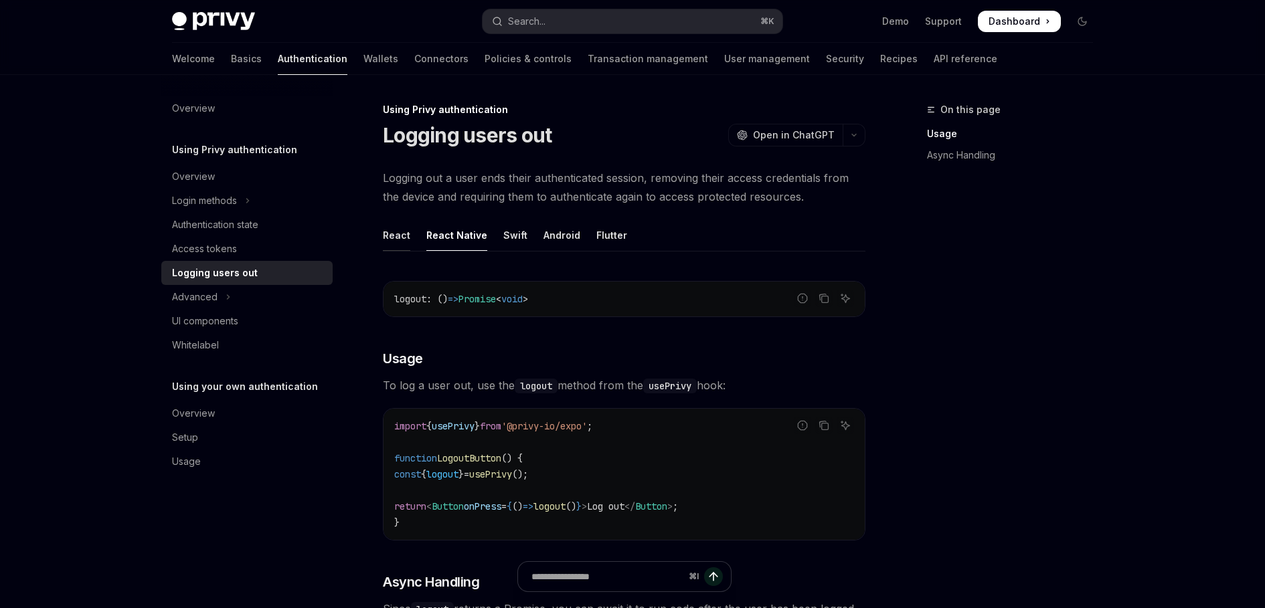
click at [404, 240] on div "React" at bounding box center [396, 234] width 27 height 31
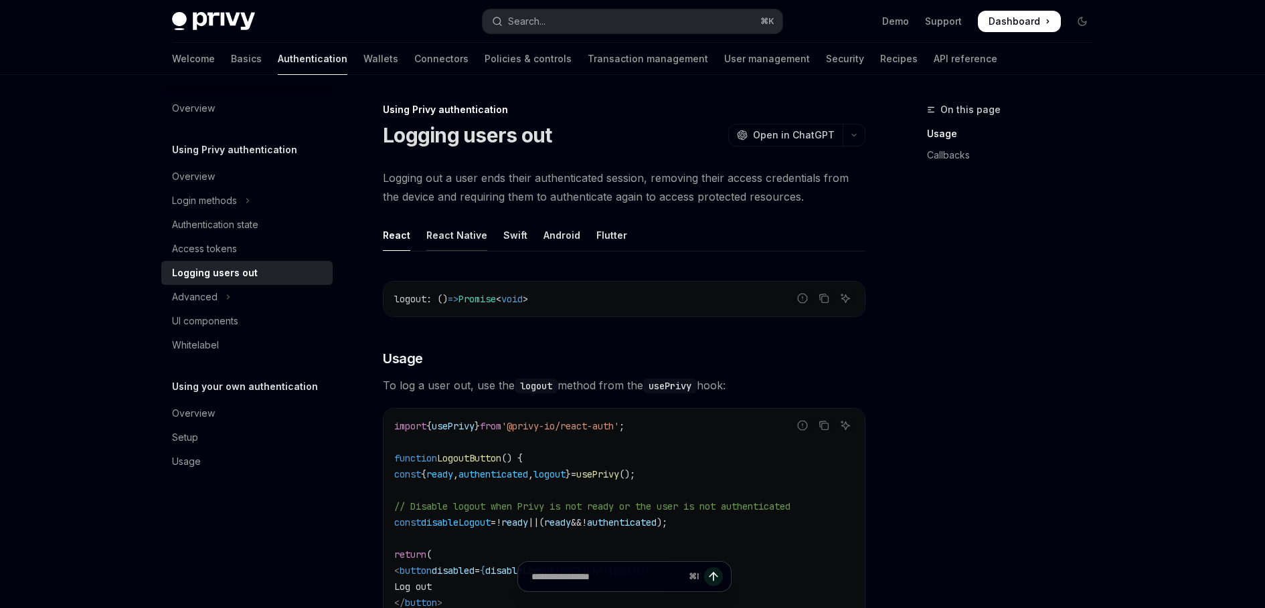
click at [440, 243] on div "React Native" at bounding box center [456, 234] width 61 height 31
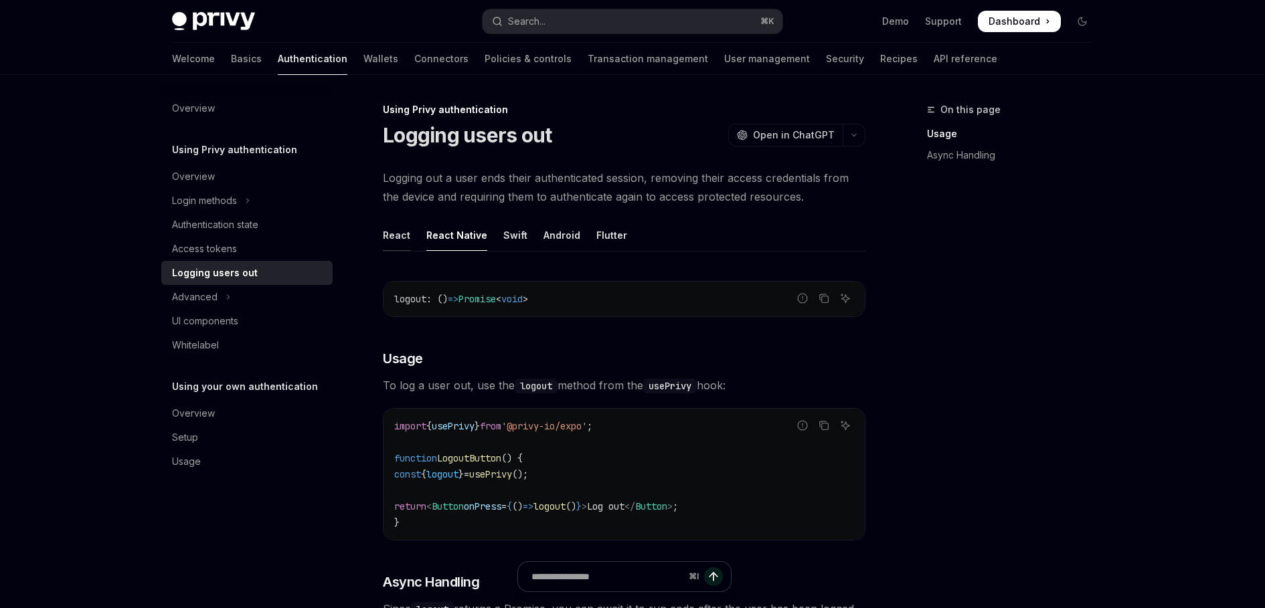
click at [400, 238] on div "React" at bounding box center [396, 234] width 27 height 31
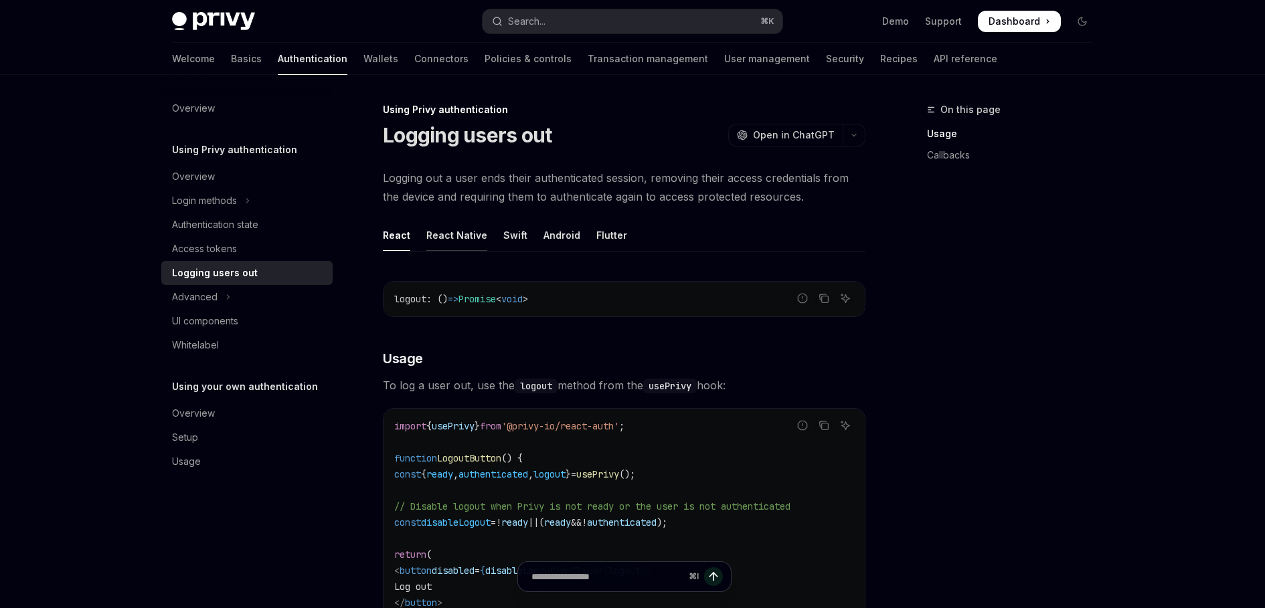
click at [447, 244] on div "React Native" at bounding box center [456, 234] width 61 height 31
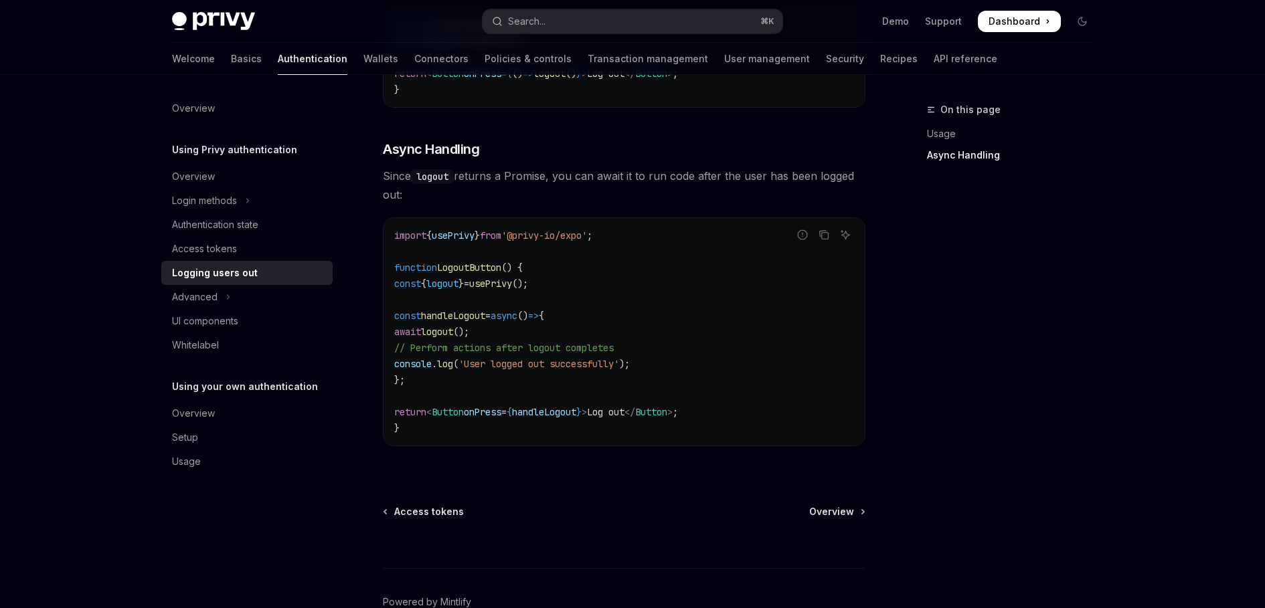
scroll to position [432, 0]
click at [231, 254] on div "Access tokens" at bounding box center [204, 249] width 65 height 16
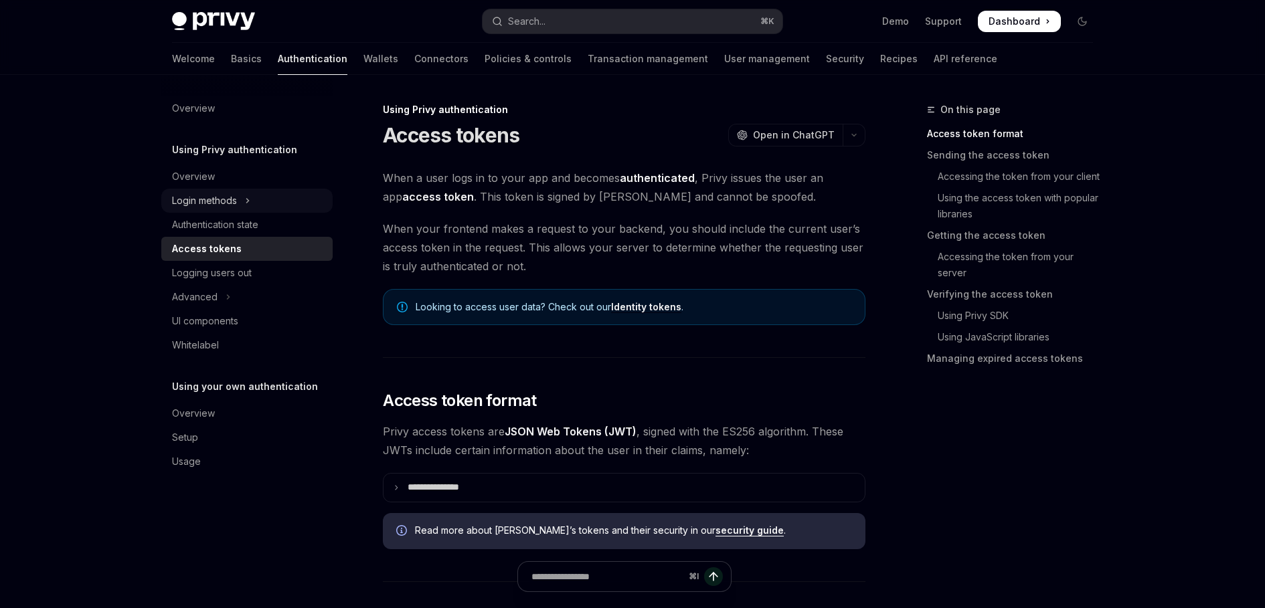
click at [242, 202] on button "Login methods" at bounding box center [246, 201] width 171 height 24
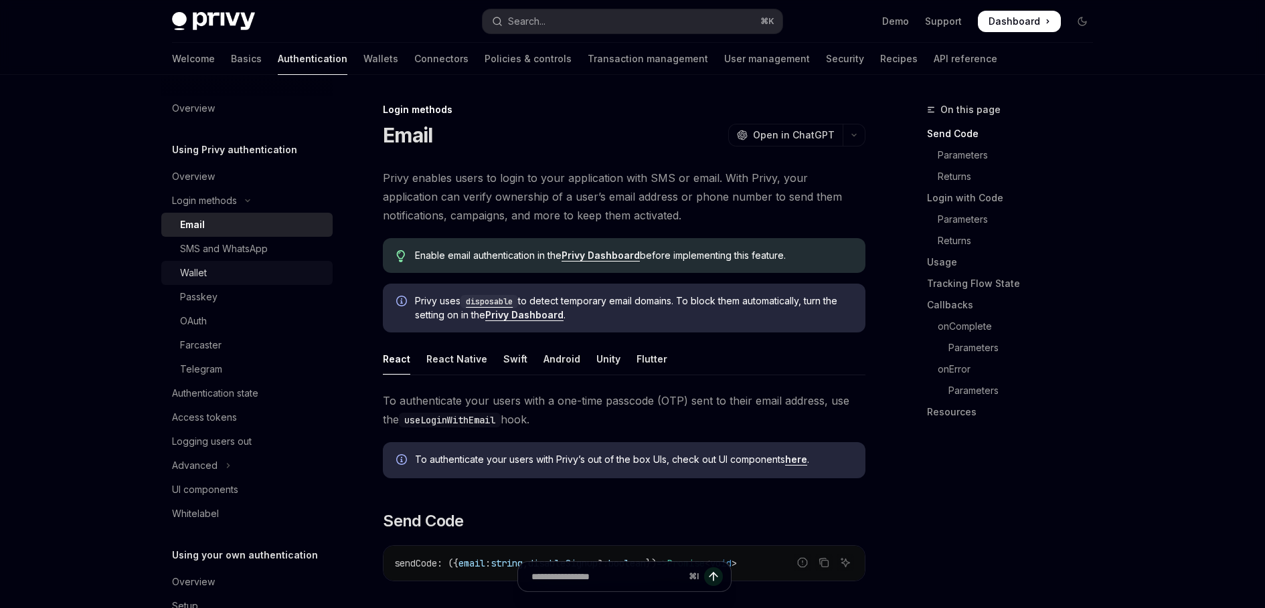
click at [236, 272] on div "Wallet" at bounding box center [252, 273] width 145 height 16
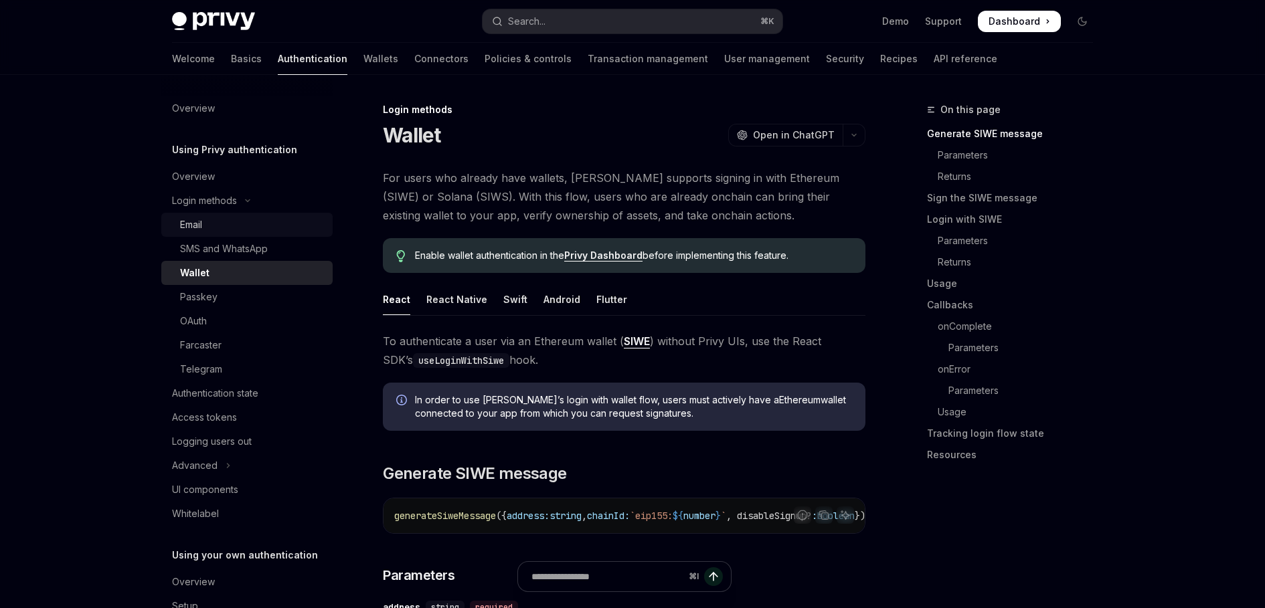
click at [223, 232] on div "Email" at bounding box center [252, 225] width 145 height 16
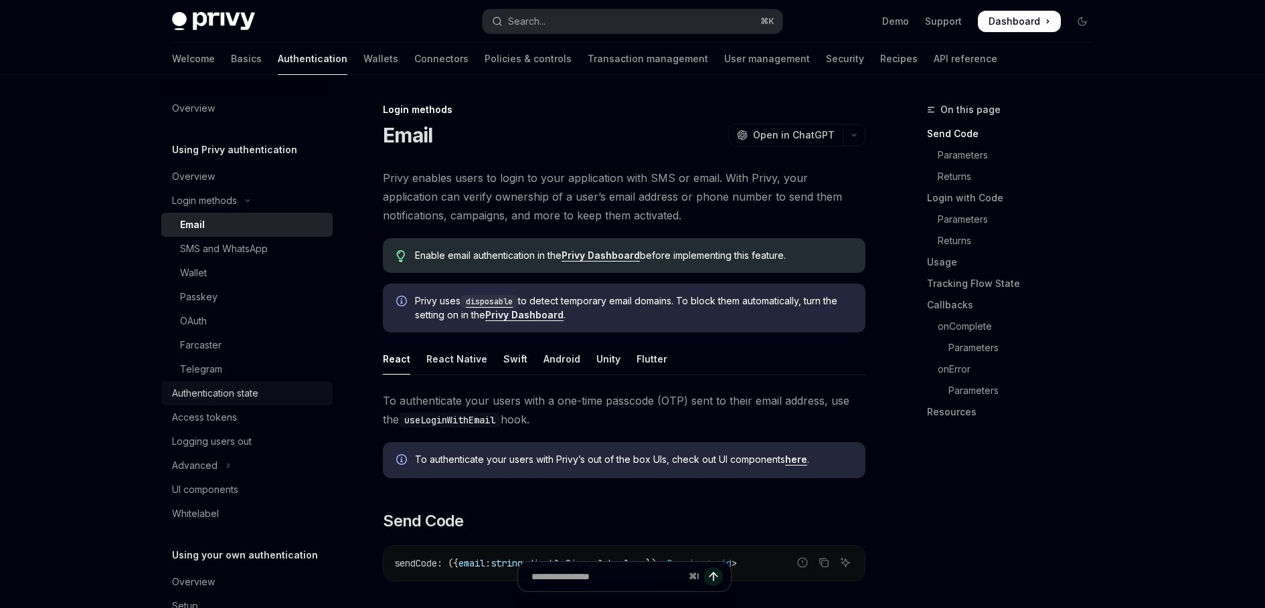
click at [223, 395] on div "Authentication state" at bounding box center [215, 393] width 86 height 16
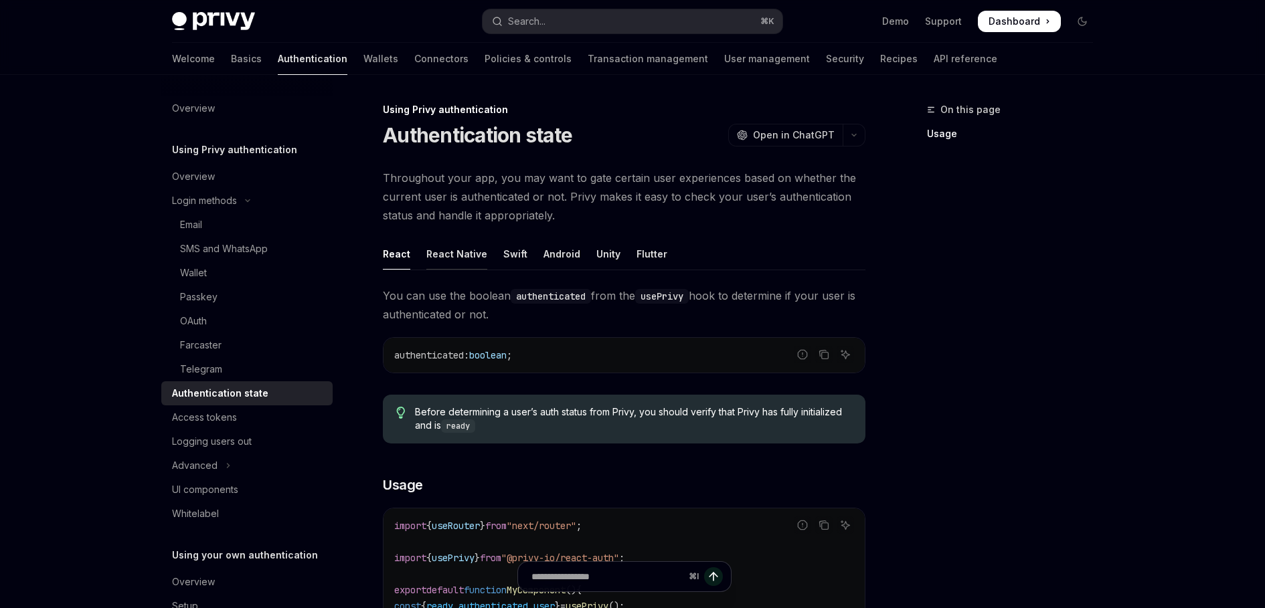
click at [455, 258] on div "React Native" at bounding box center [456, 253] width 61 height 31
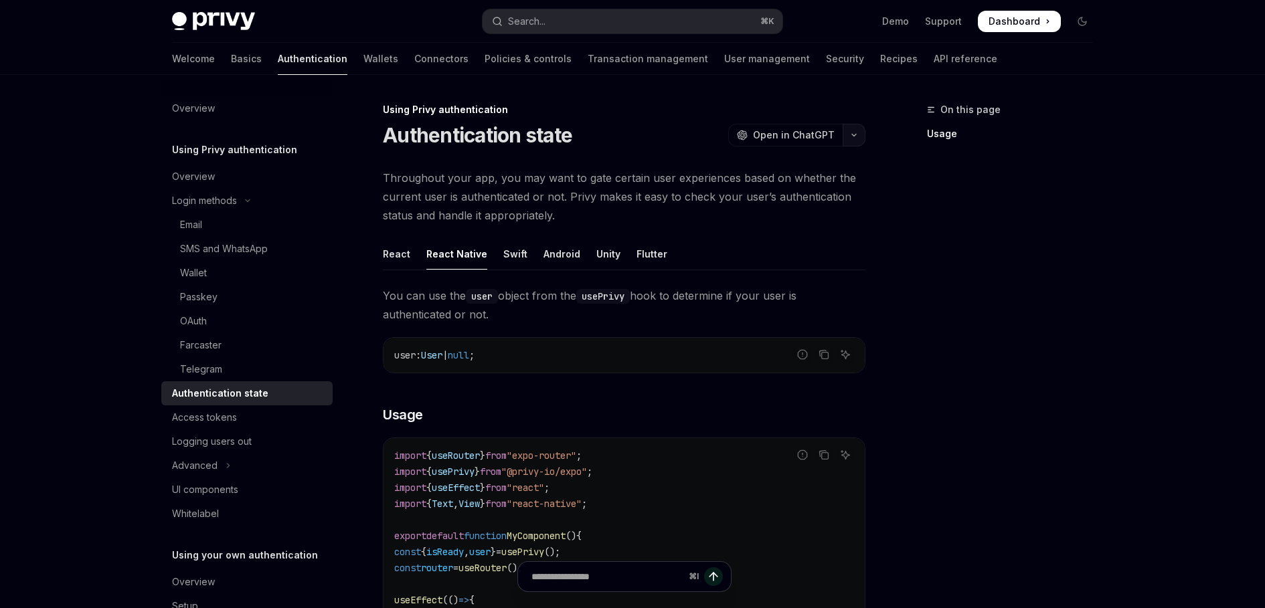
click at [852, 139] on button "button" at bounding box center [854, 135] width 23 height 23
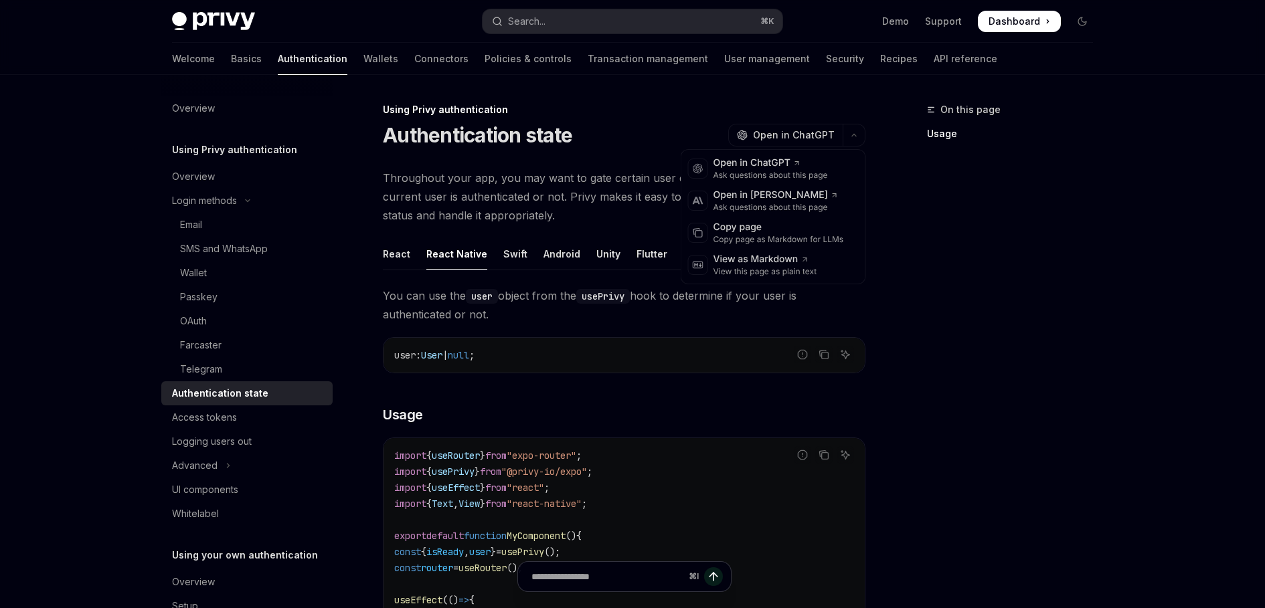
click at [614, 193] on span "Throughout your app, you may want to gate certain user experiences based on whe…" at bounding box center [624, 197] width 482 height 56
click at [850, 139] on button "button" at bounding box center [854, 135] width 23 height 23
click at [731, 266] on div "View this page as plain text" at bounding box center [765, 271] width 104 height 11
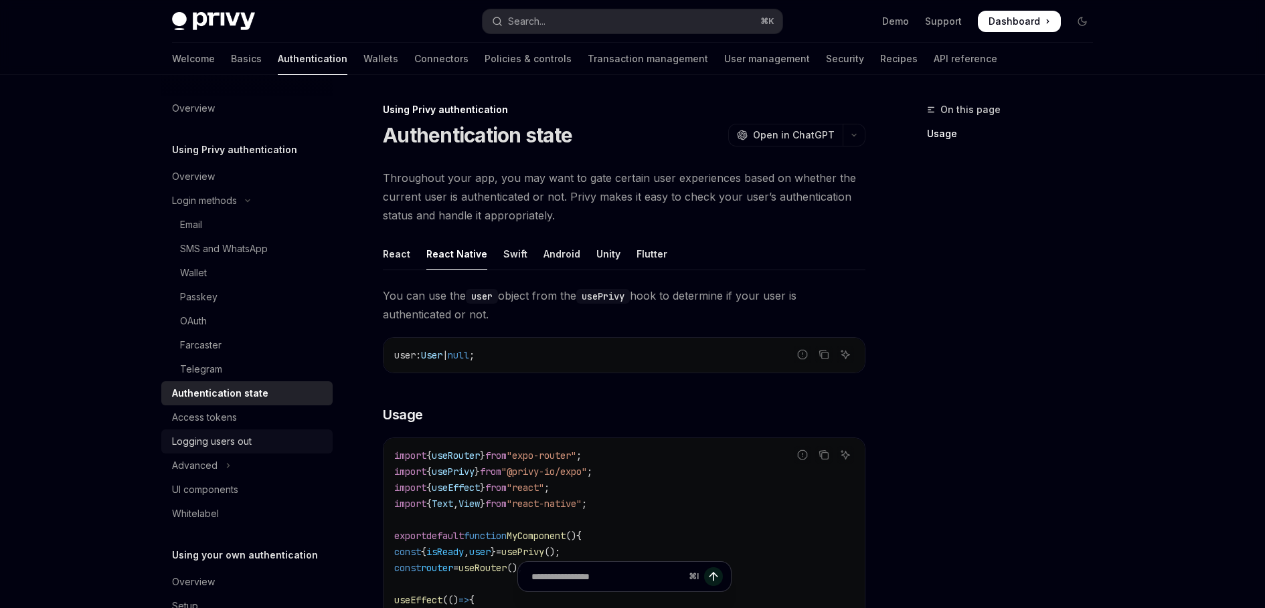
click at [217, 442] on div "Logging users out" at bounding box center [212, 442] width 80 height 16
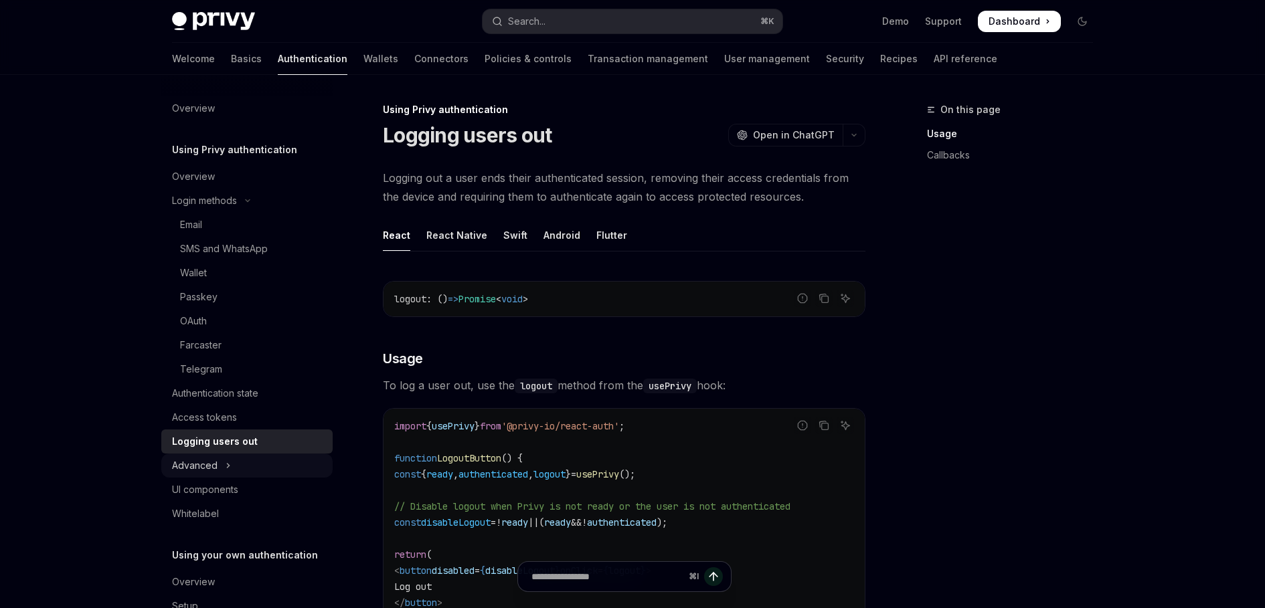
click at [195, 464] on div "Advanced" at bounding box center [195, 466] width 46 height 16
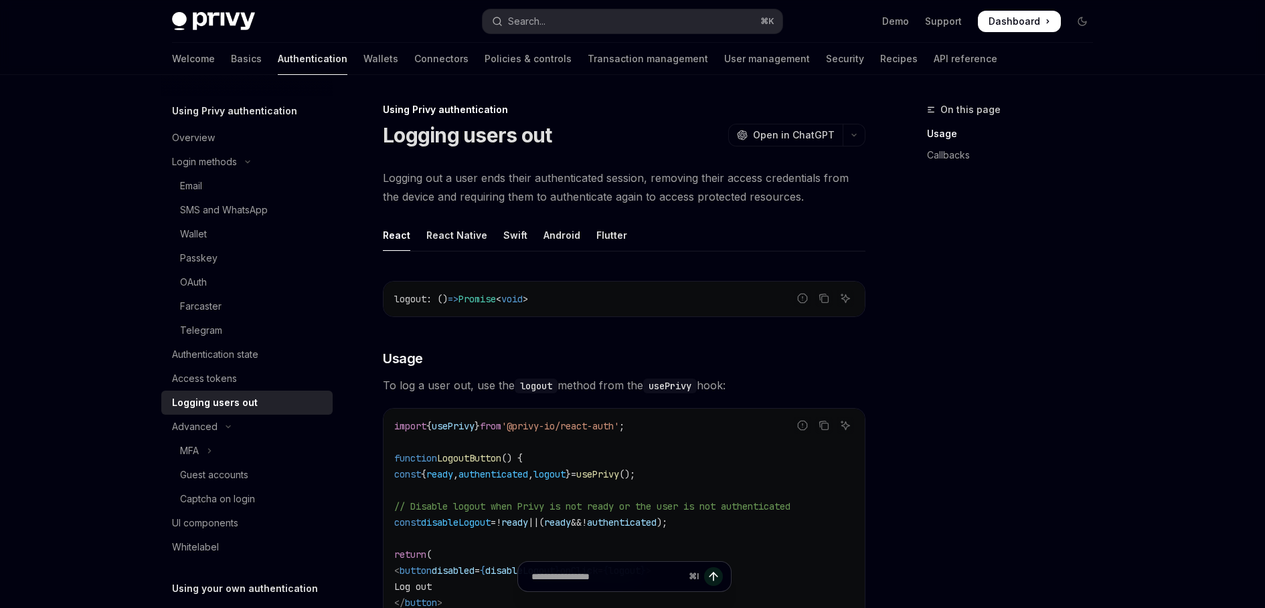
scroll to position [58, 0]
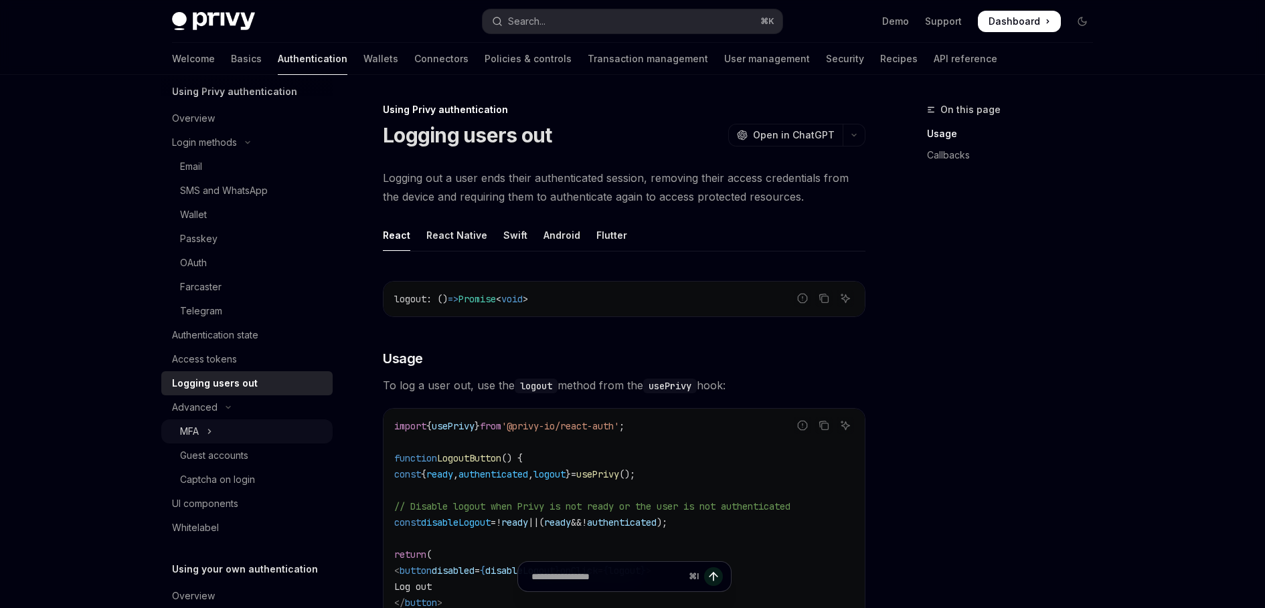
click at [209, 434] on icon "Toggle MFA section" at bounding box center [210, 432] width 2 height 4
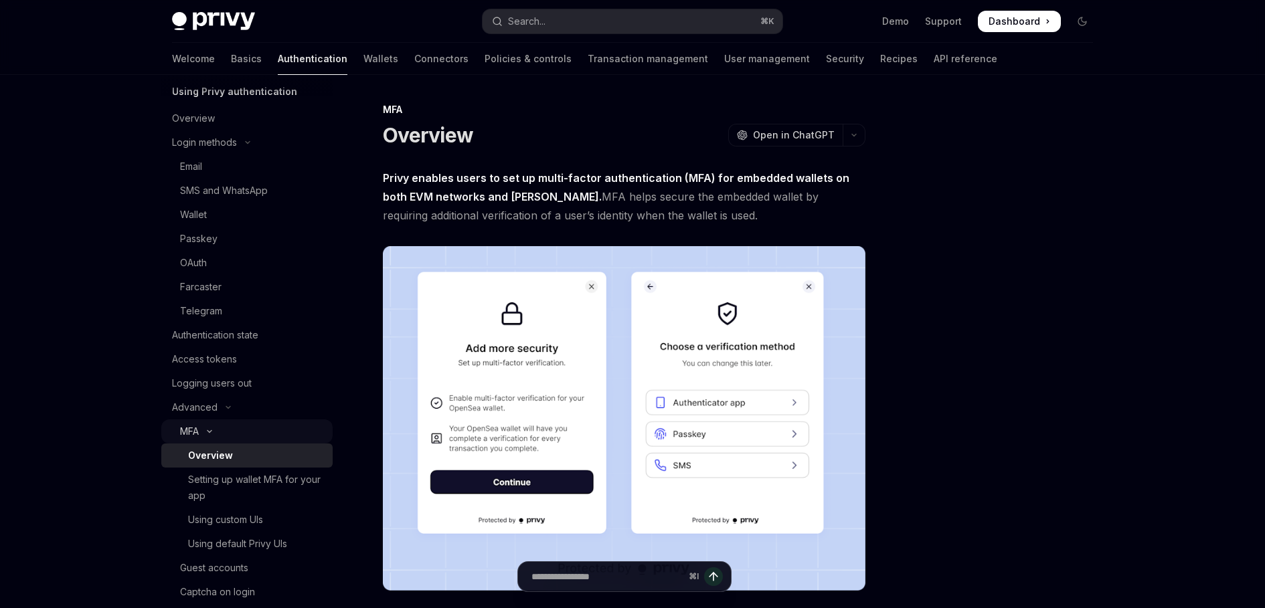
click at [211, 433] on icon "Toggle MFA section" at bounding box center [209, 432] width 4 height 2
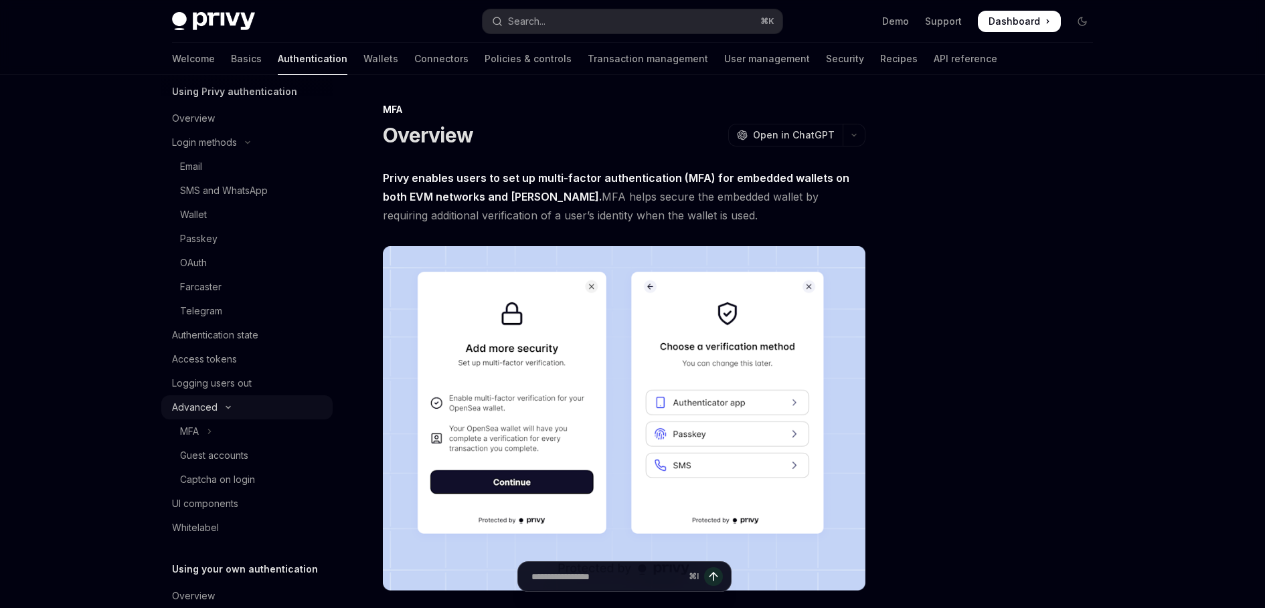
click at [215, 412] on div "Advanced" at bounding box center [195, 408] width 46 height 16
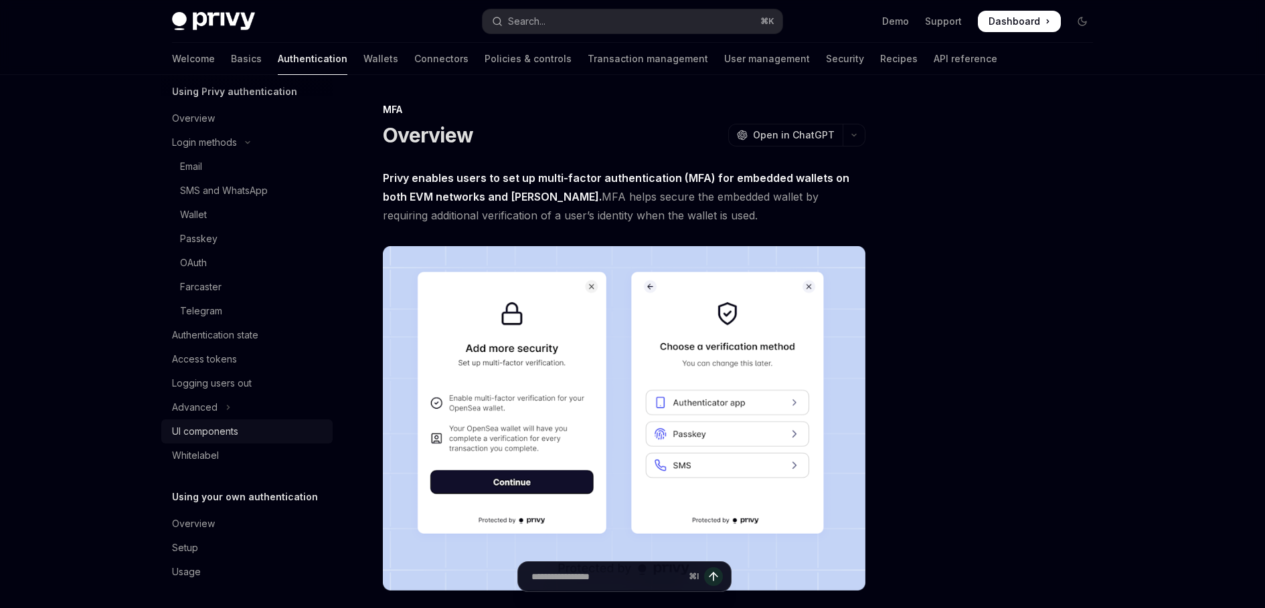
click at [224, 439] on div "UI components" at bounding box center [205, 432] width 66 height 16
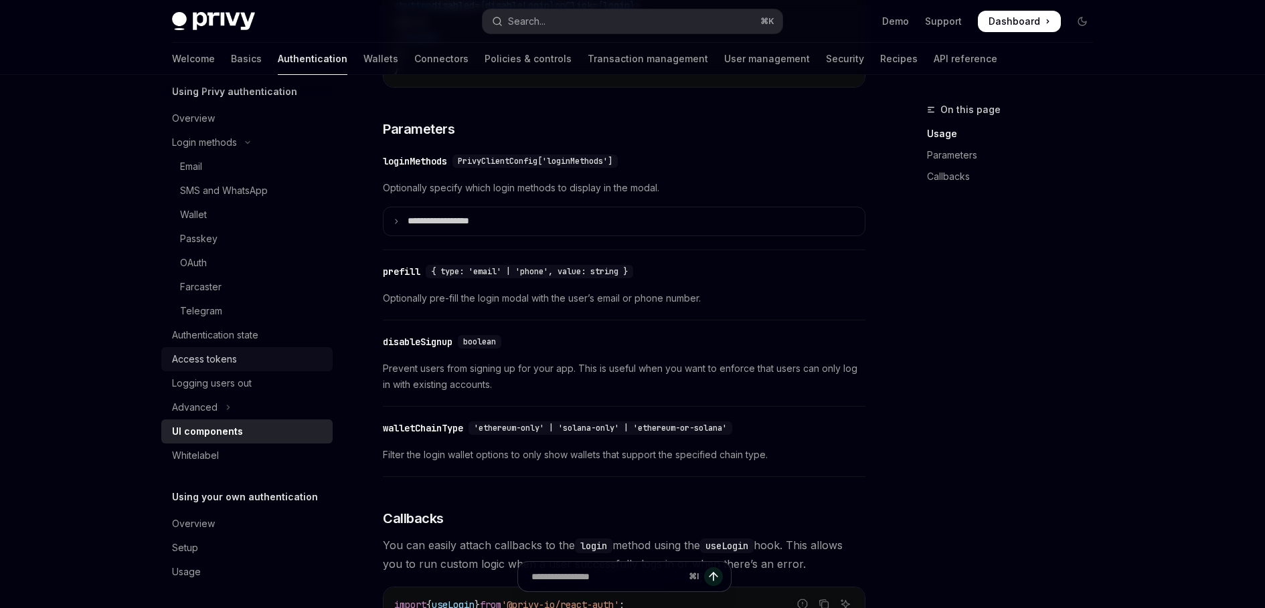
scroll to position [61, 0]
click at [194, 521] on div "Overview" at bounding box center [193, 521] width 43 height 16
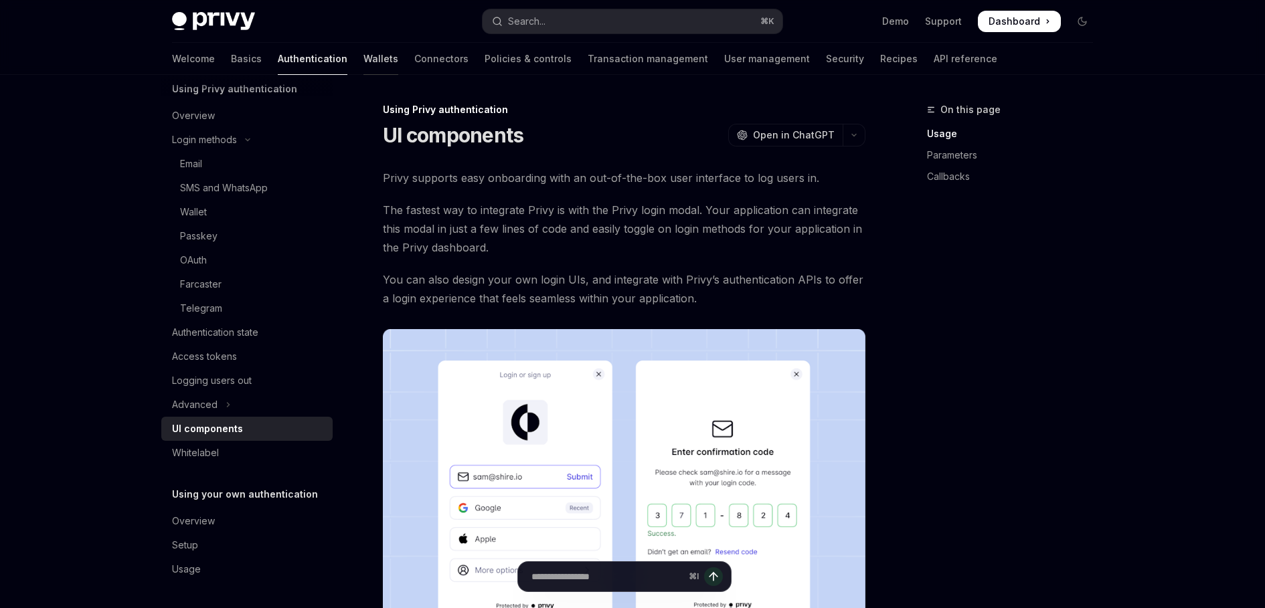
click at [363, 59] on link "Wallets" at bounding box center [380, 59] width 35 height 32
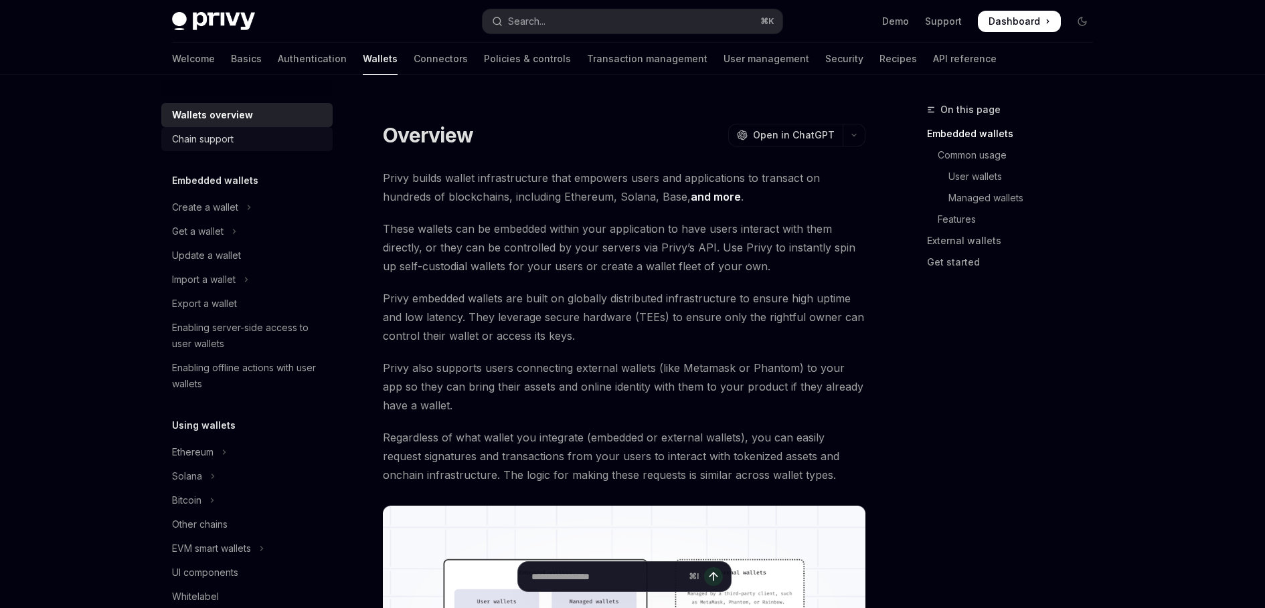
click at [224, 140] on div "Chain support" at bounding box center [203, 139] width 62 height 16
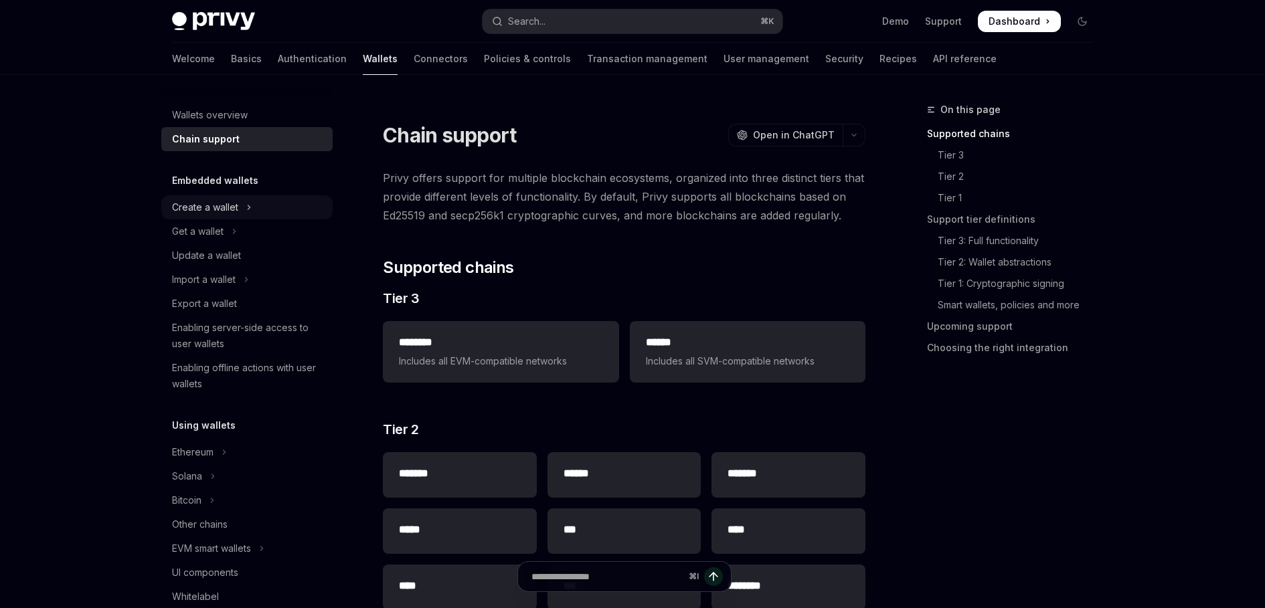
click at [197, 210] on div "Create a wallet" at bounding box center [205, 207] width 66 height 16
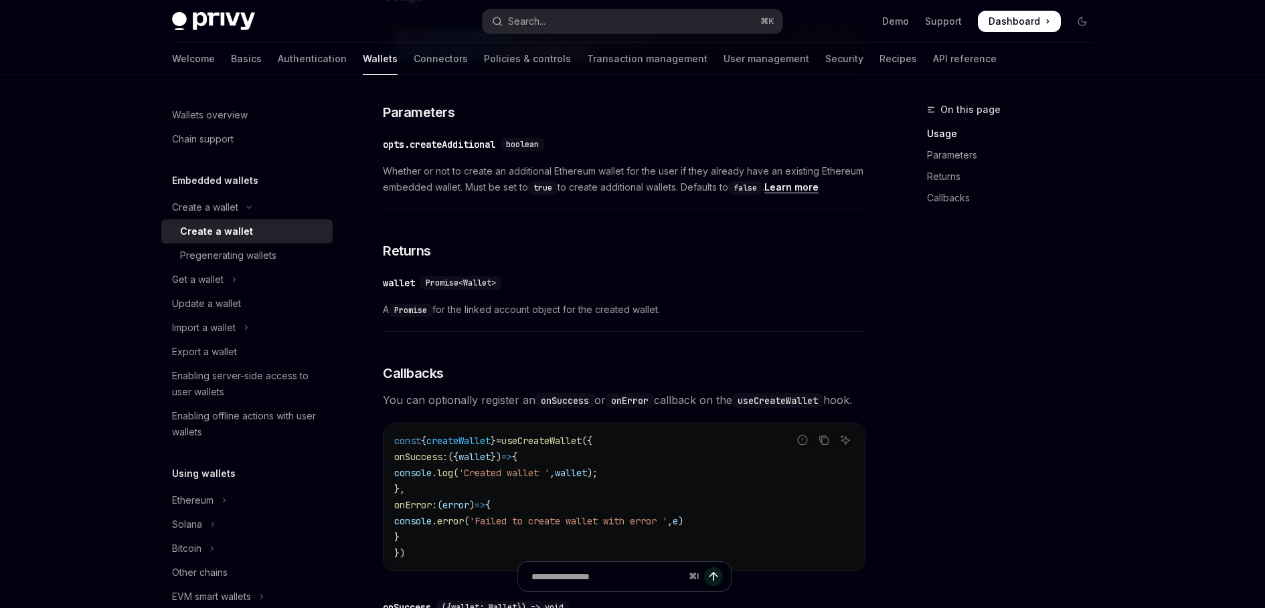
scroll to position [697, 0]
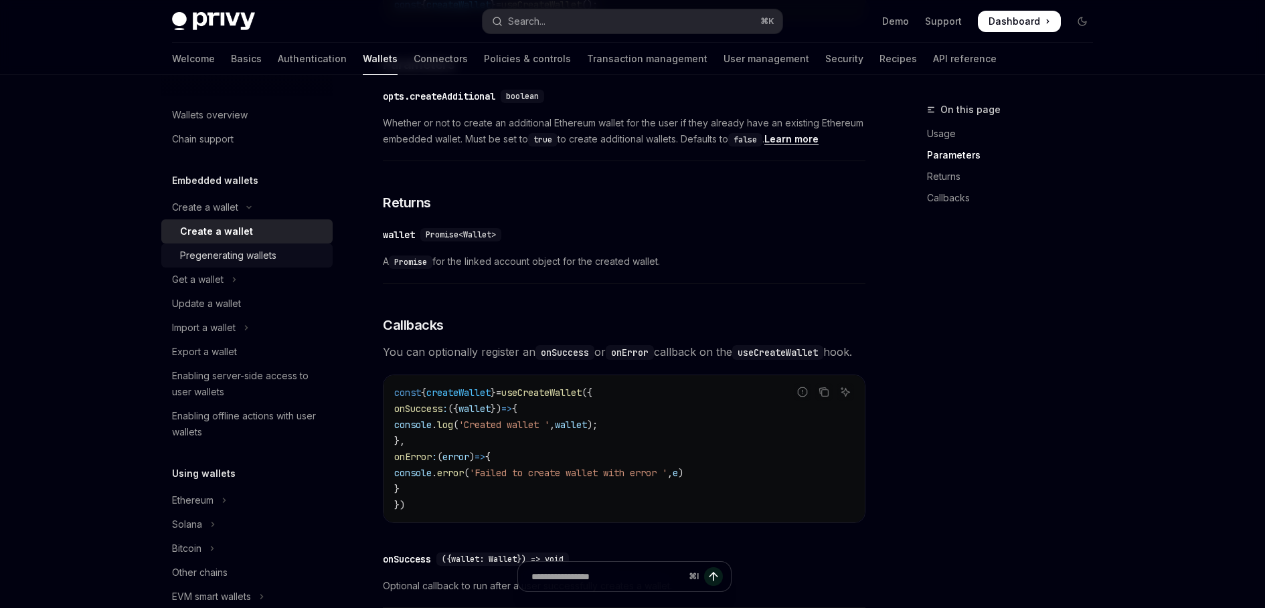
click at [225, 257] on div "Pregenerating wallets" at bounding box center [228, 256] width 96 height 16
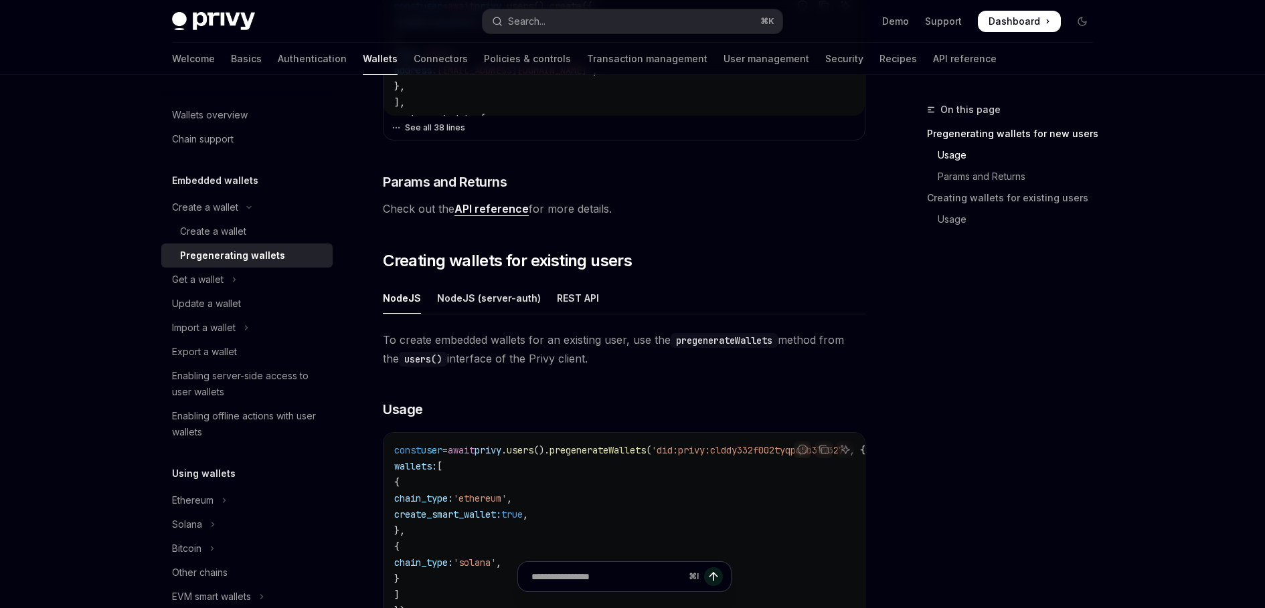
scroll to position [533, 0]
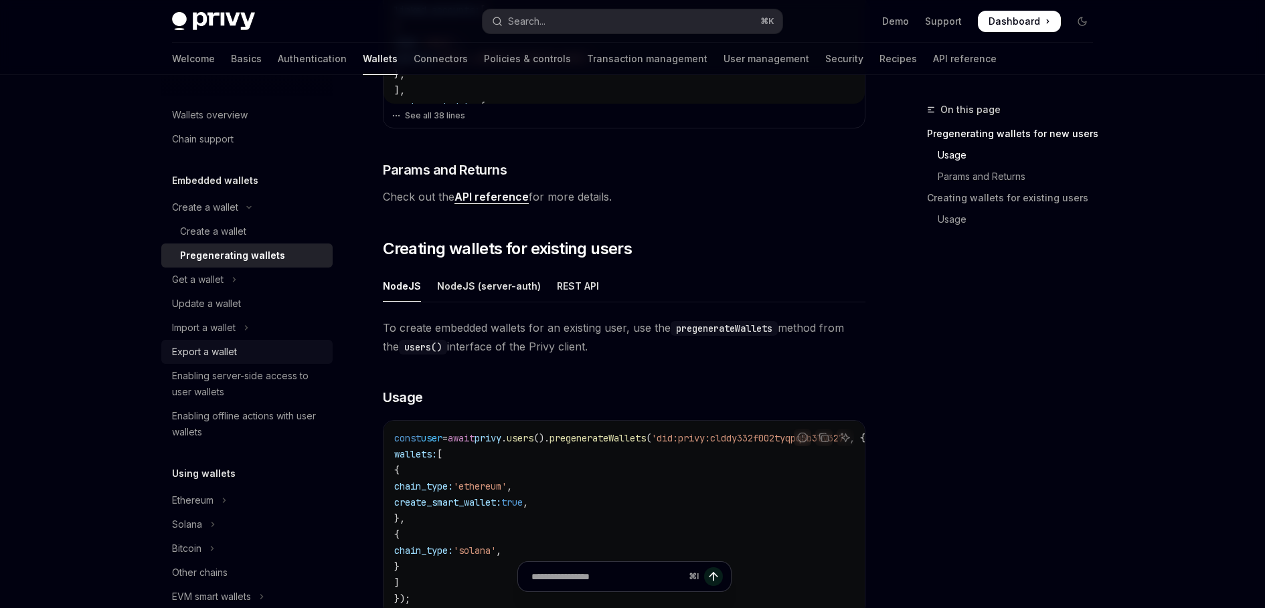
click at [230, 349] on div "Export a wallet" at bounding box center [204, 352] width 65 height 16
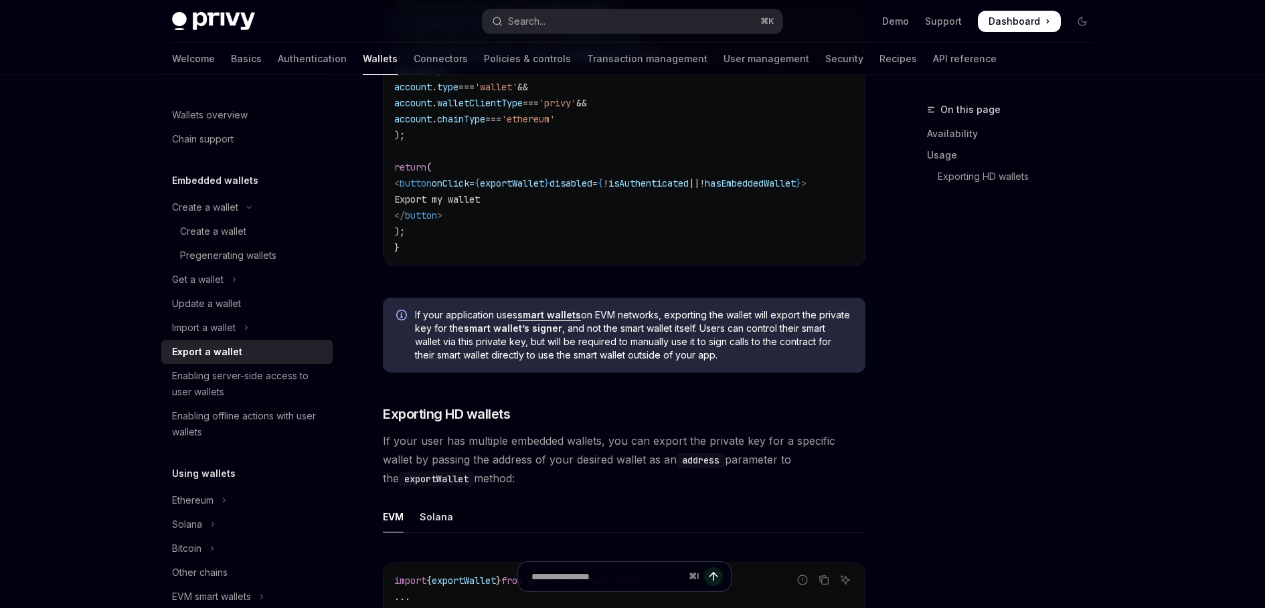
scroll to position [1020, 0]
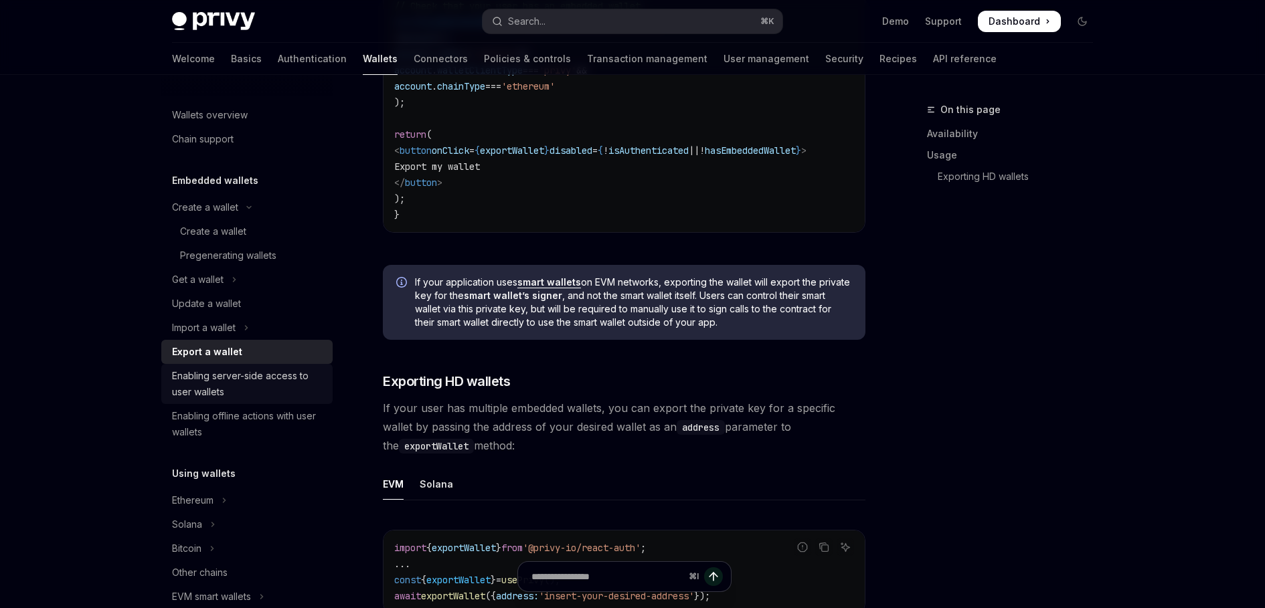
click at [264, 383] on div "Enabling server-side access to user wallets" at bounding box center [248, 384] width 153 height 32
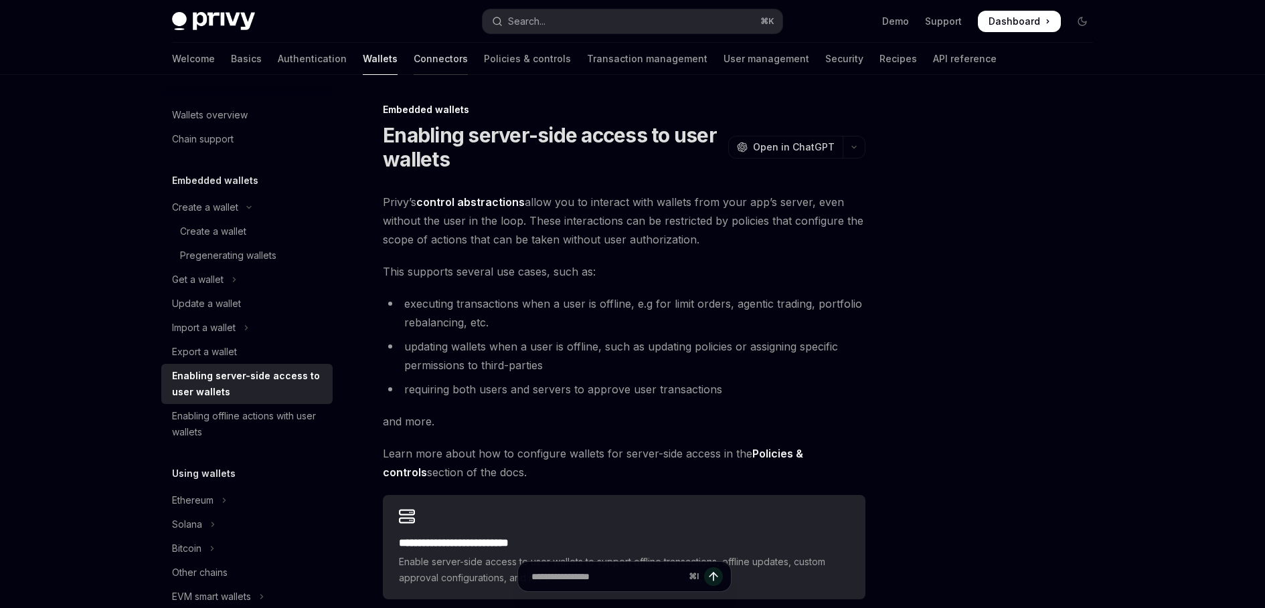
click at [414, 66] on link "Connectors" at bounding box center [441, 59] width 54 height 32
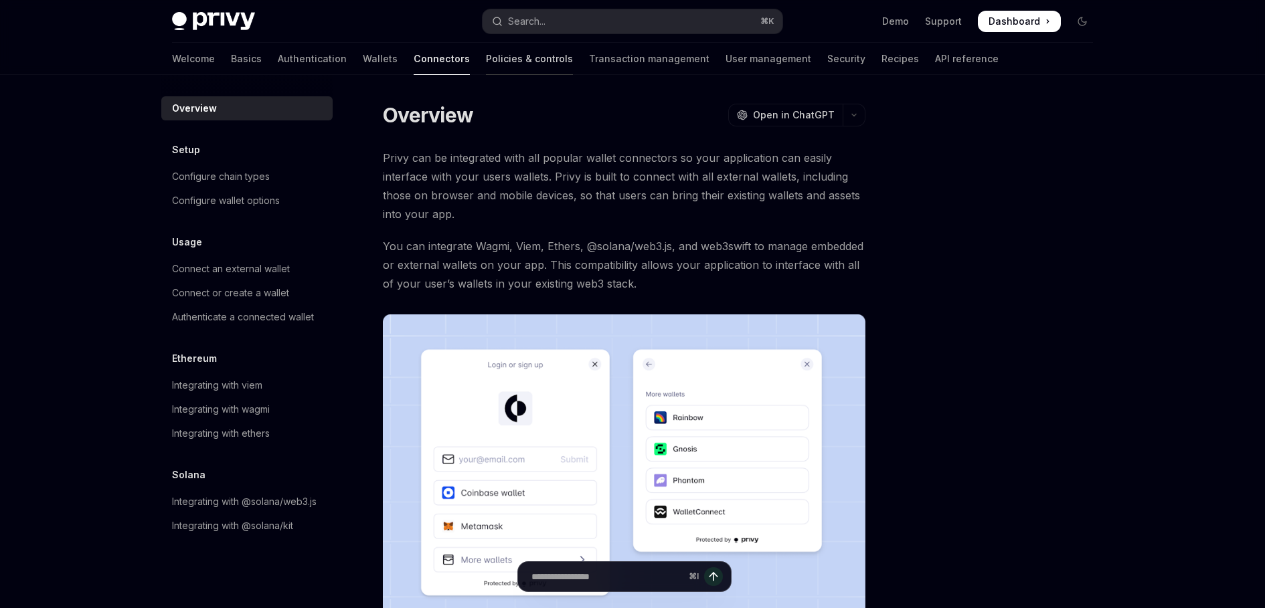
click at [486, 64] on link "Policies & controls" at bounding box center [529, 59] width 87 height 32
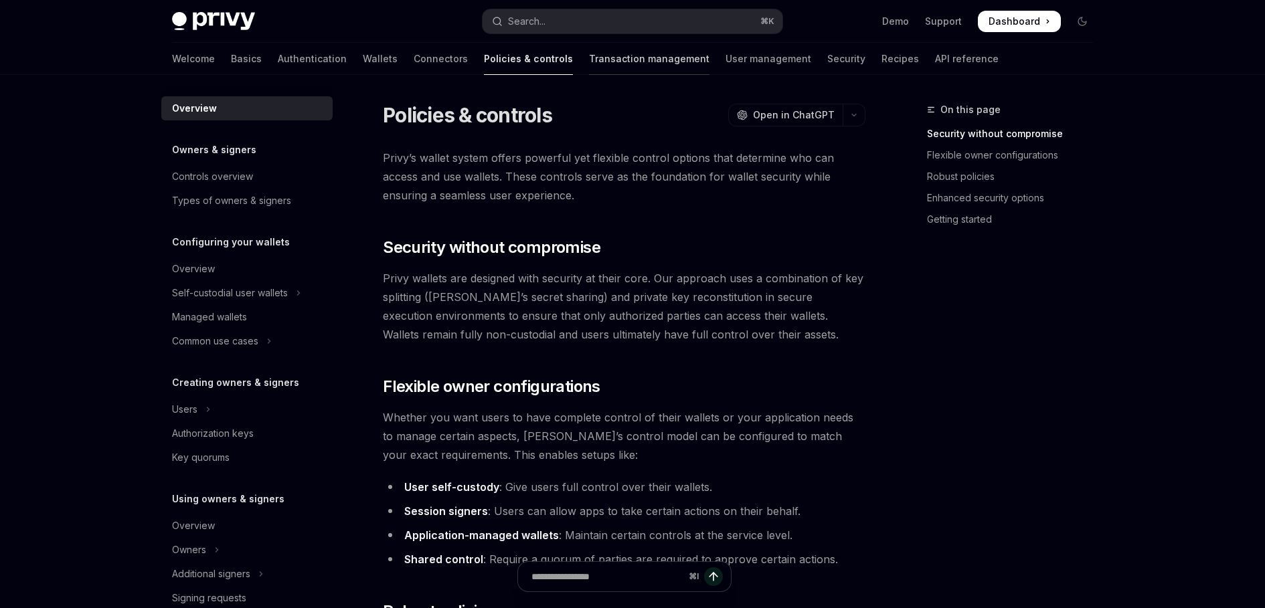
click at [616, 61] on link "Transaction management" at bounding box center [649, 59] width 120 height 32
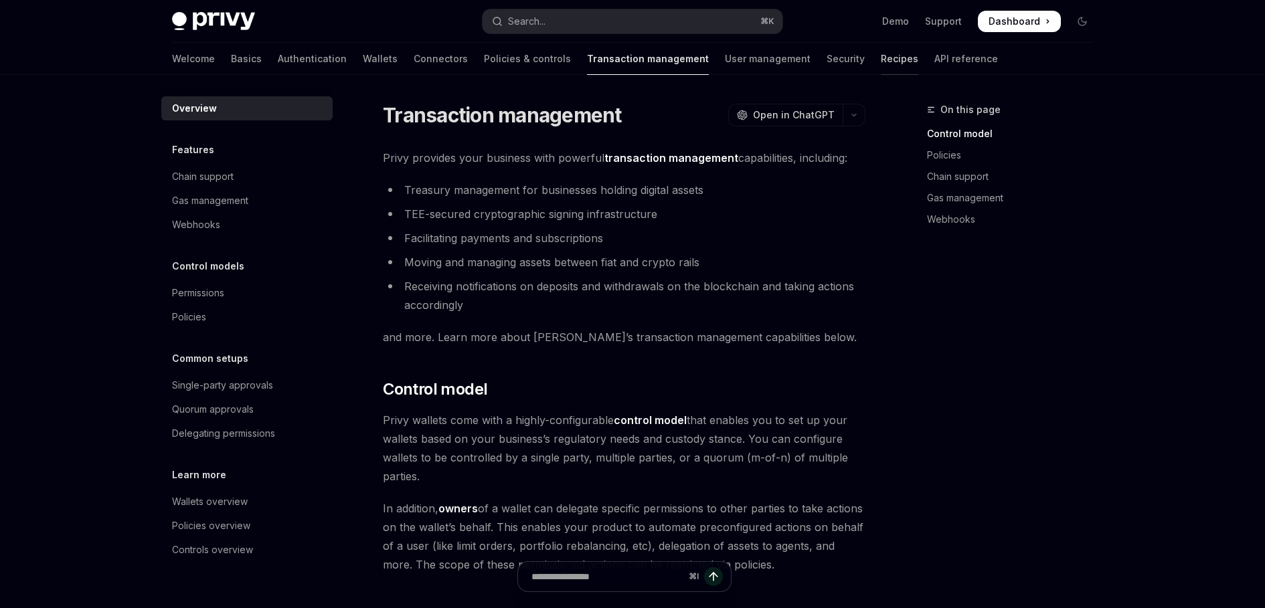
click at [881, 60] on link "Recipes" at bounding box center [899, 59] width 37 height 32
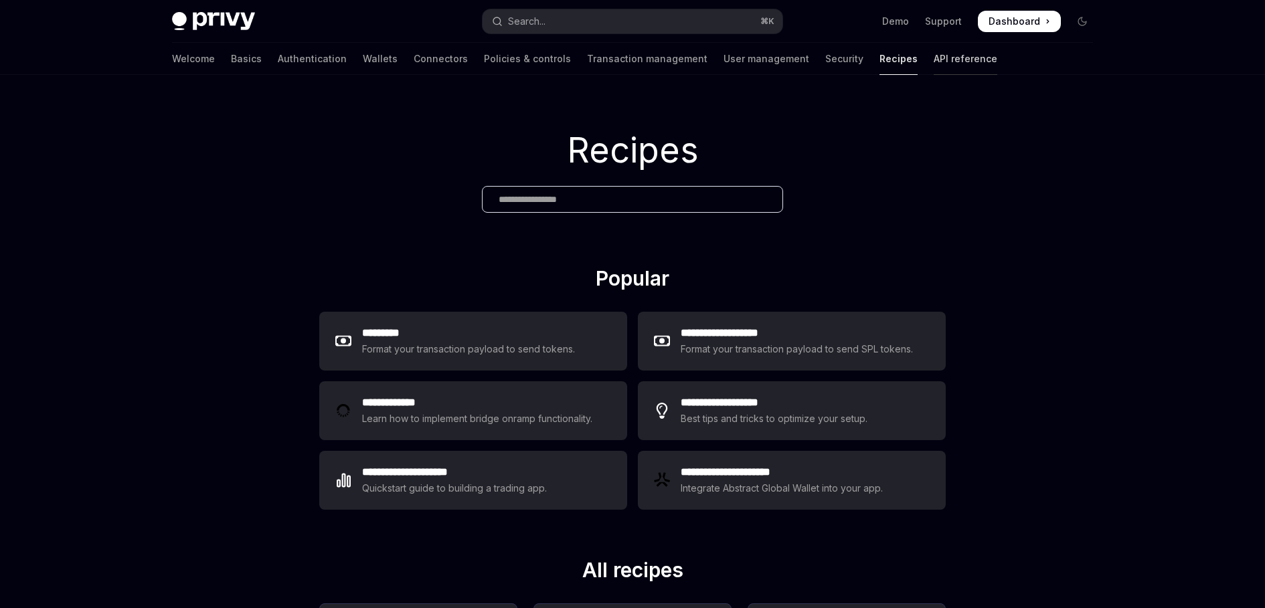
click at [934, 57] on link "API reference" at bounding box center [966, 59] width 64 height 32
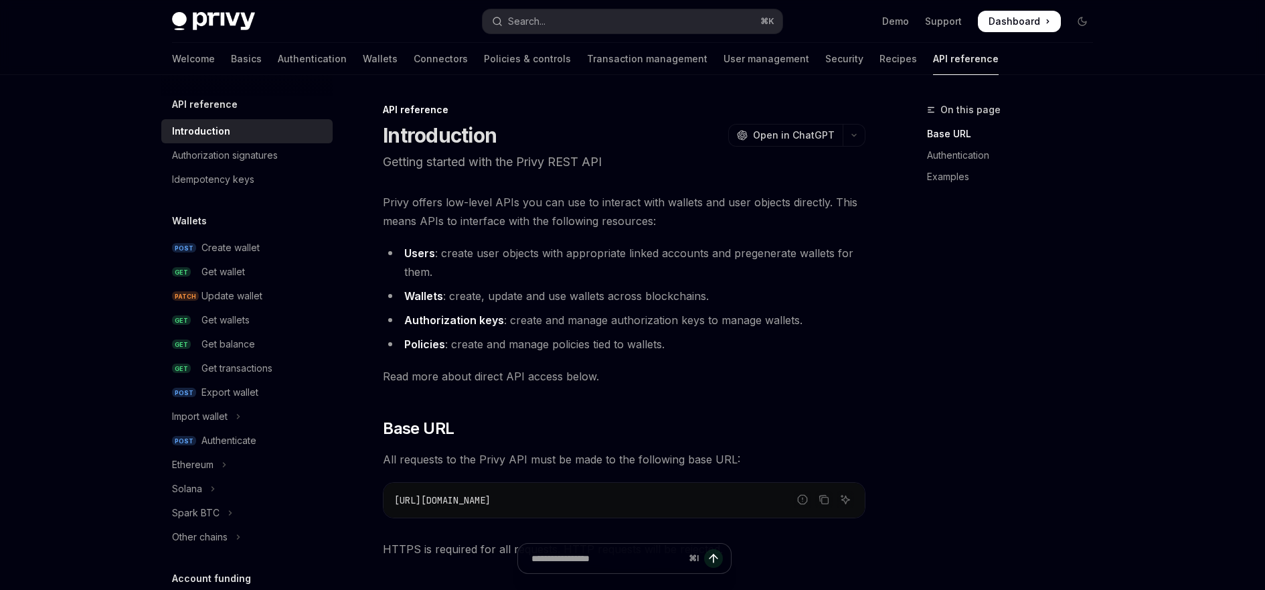
type textarea "*"
